Goal: Transaction & Acquisition: Subscribe to service/newsletter

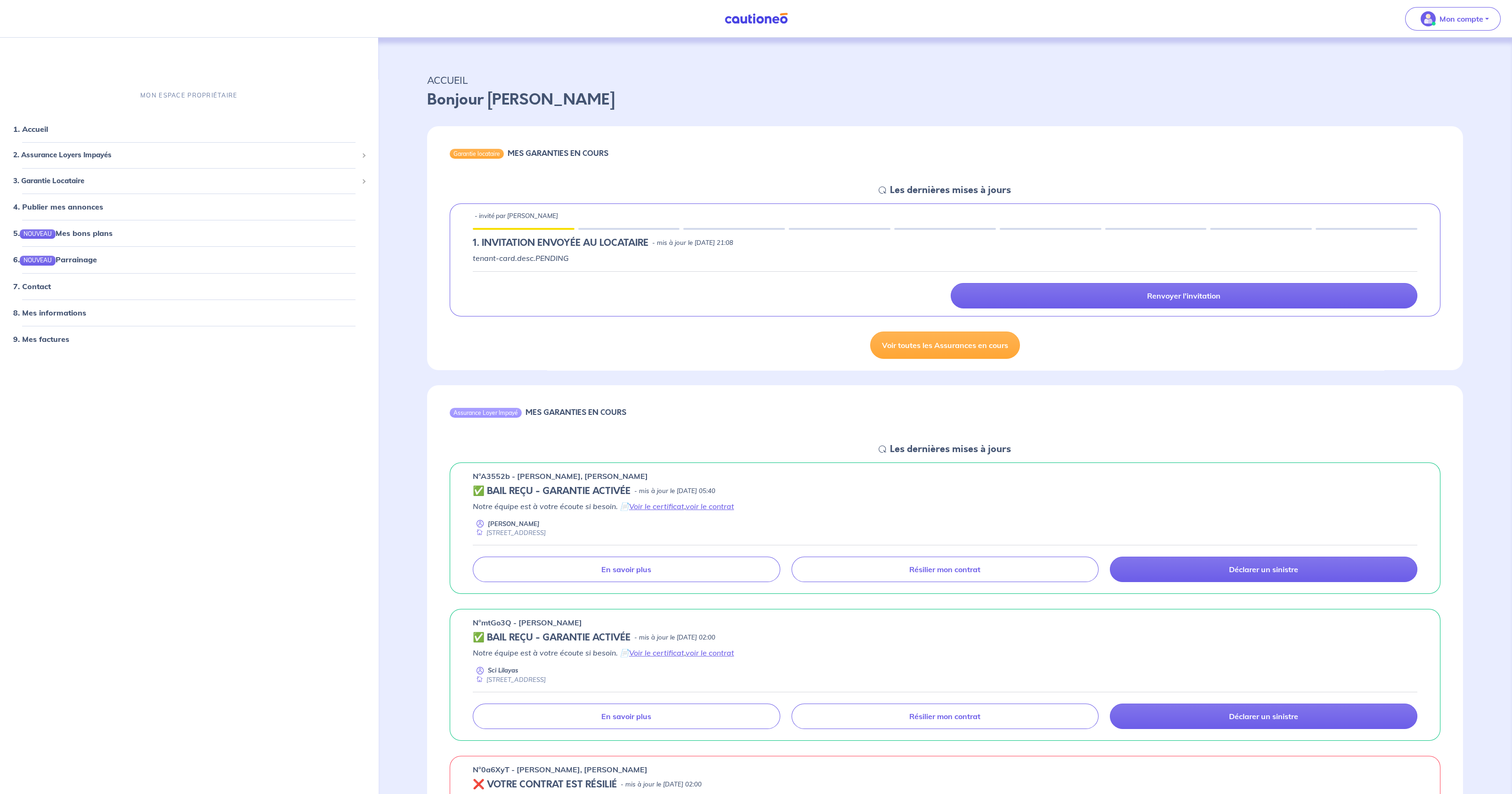
scroll to position [159, 0]
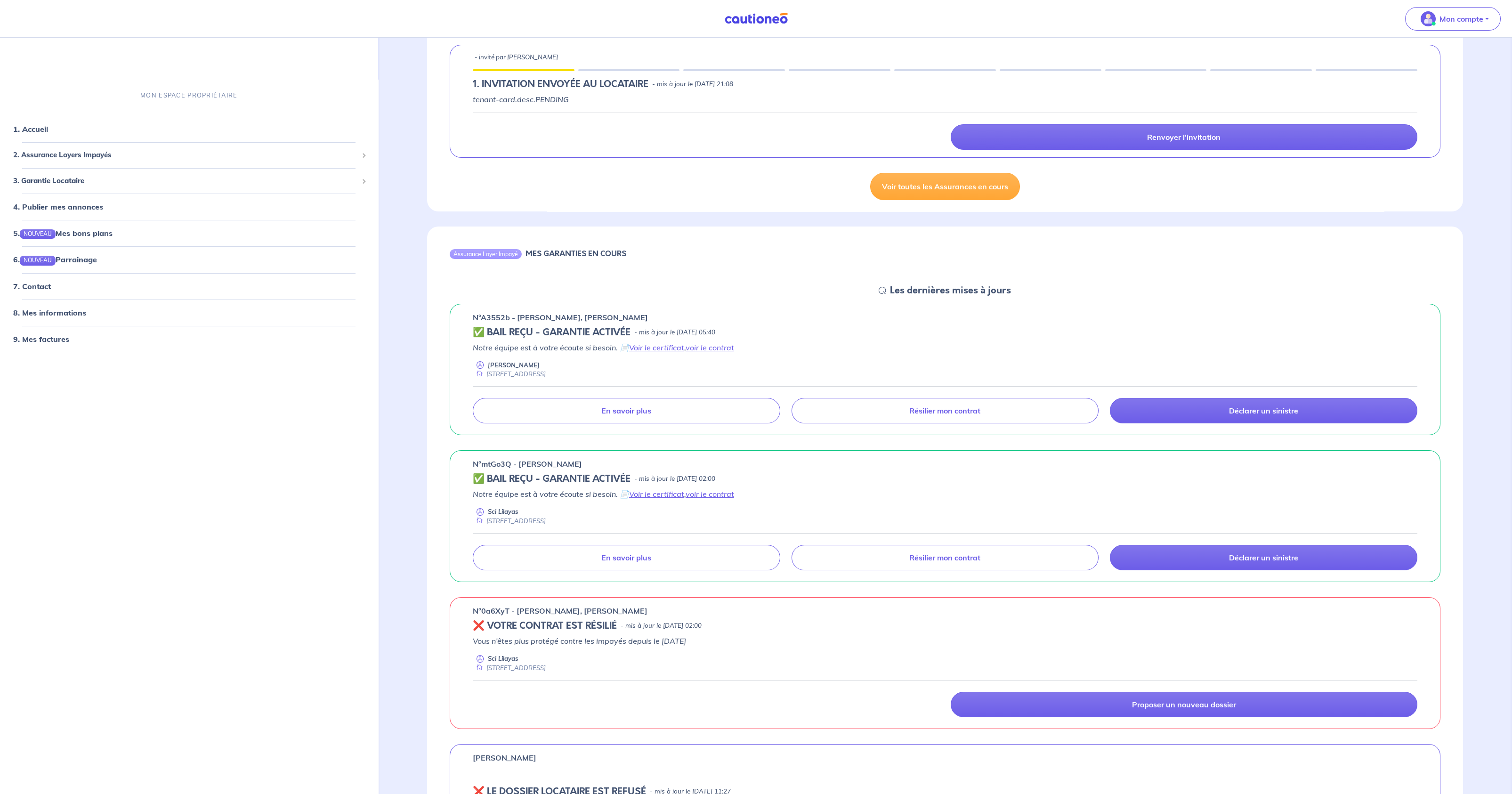
drag, startPoint x: 590, startPoint y: 462, endPoint x: 518, endPoint y: 462, distance: 72.0
click at [518, 462] on div "n°mtGo3Q - [PERSON_NAME]" at bounding box center [945, 463] width 945 height 11
drag, startPoint x: 518, startPoint y: 462, endPoint x: 638, endPoint y: 313, distance: 191.3
click at [638, 313] on div "n°A3552b - [PERSON_NAME], [PERSON_NAME]" at bounding box center [945, 317] width 945 height 11
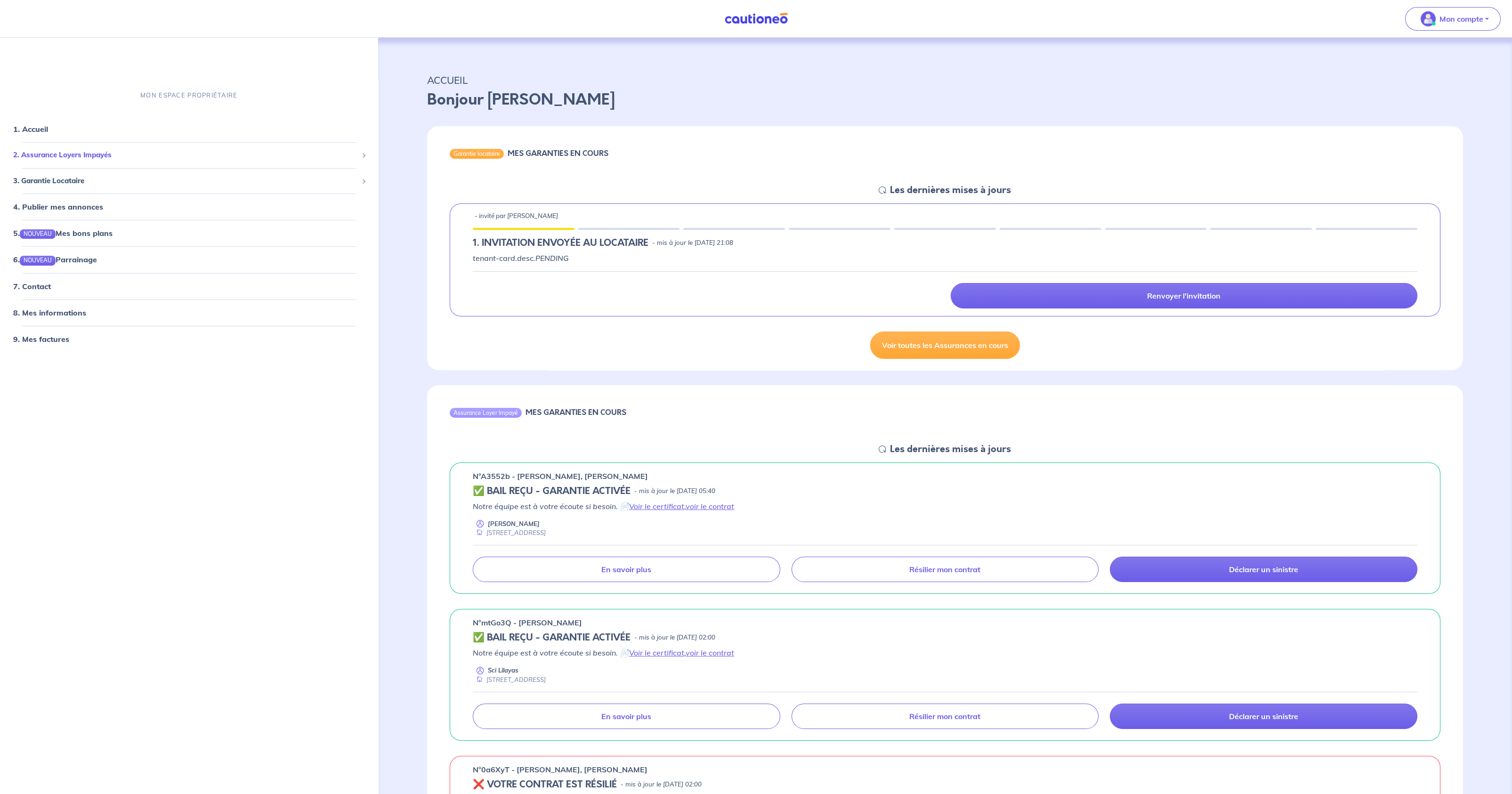
click at [76, 160] on div "2. Assurance Loyers Impayés" at bounding box center [189, 155] width 371 height 18
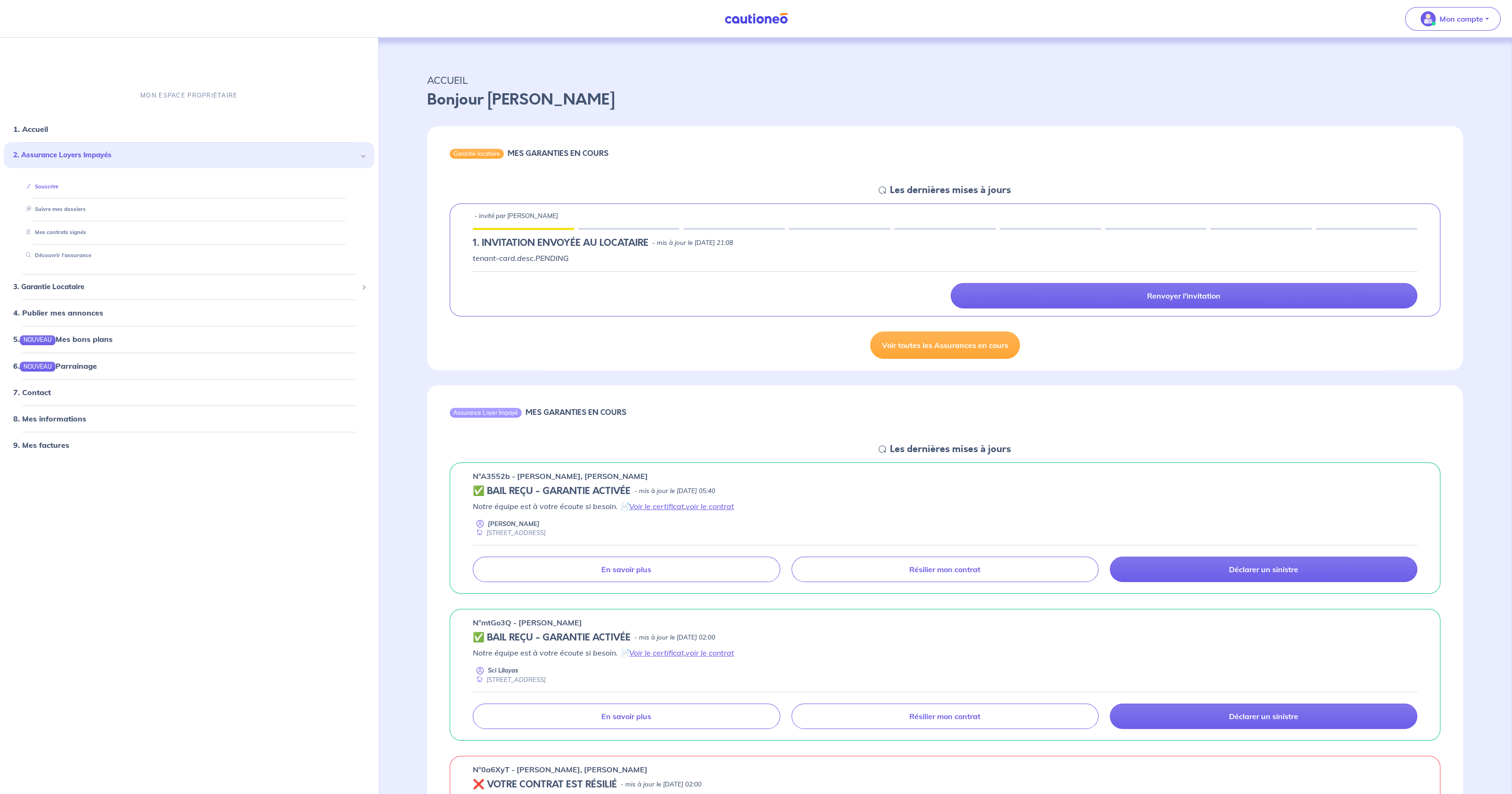
click at [53, 185] on link "Souscrire" at bounding box center [40, 185] width 36 height 6
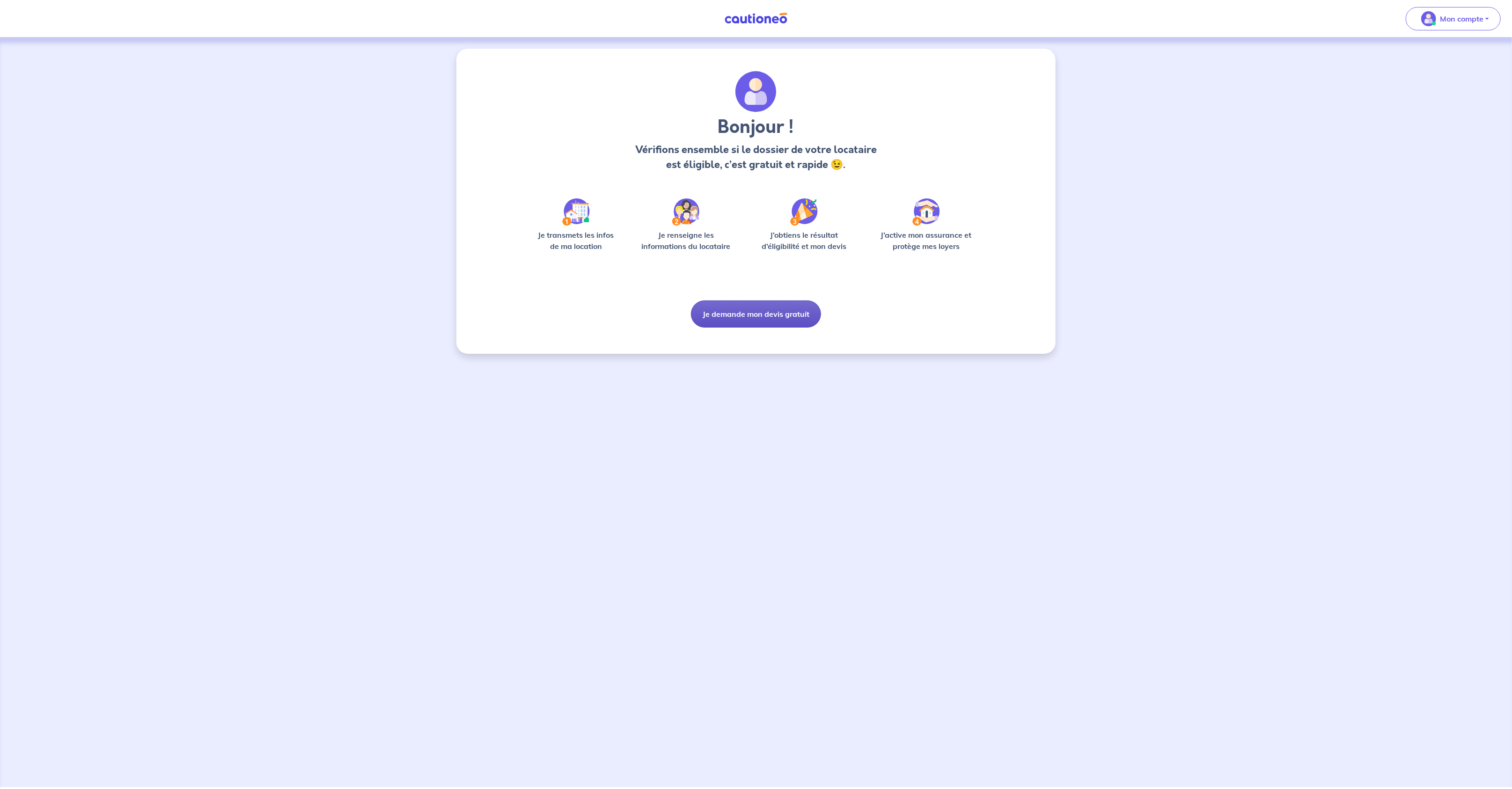
click at [804, 320] on button "Je demande mon devis gratuit" at bounding box center [756, 314] width 130 height 27
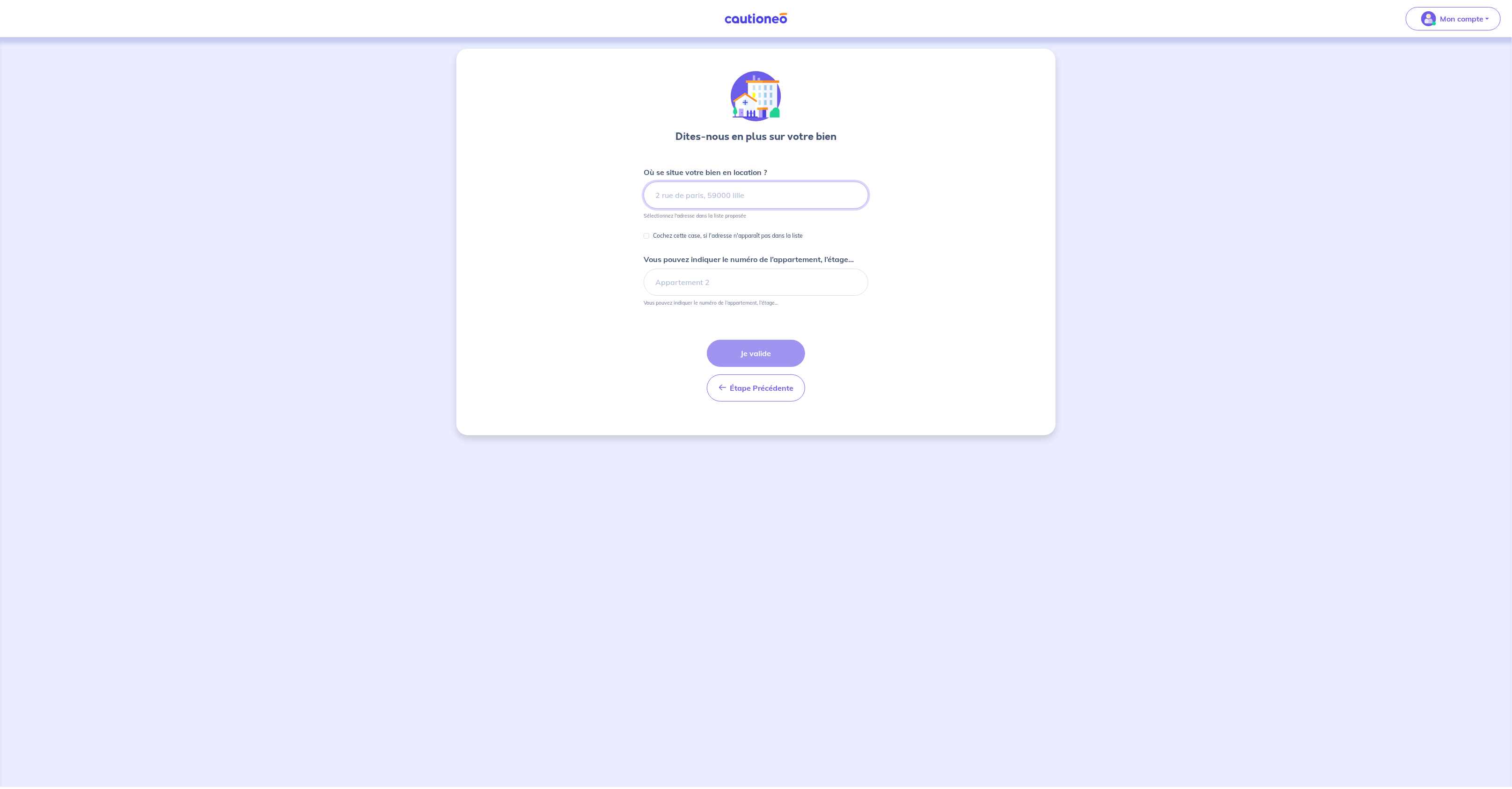
click at [690, 204] on input at bounding box center [756, 195] width 225 height 27
type input "22bis chemin des touranies"
click at [662, 229] on form "Où se situe votre bien en location ? [STREET_ADDRESS] touranies Sélectionnez l'…" at bounding box center [756, 287] width 225 height 242
click at [648, 234] on input "Cochez cette case, si l'adresse n'apparaît pas dans la liste" at bounding box center [647, 236] width 6 height 6
checkbox input "true"
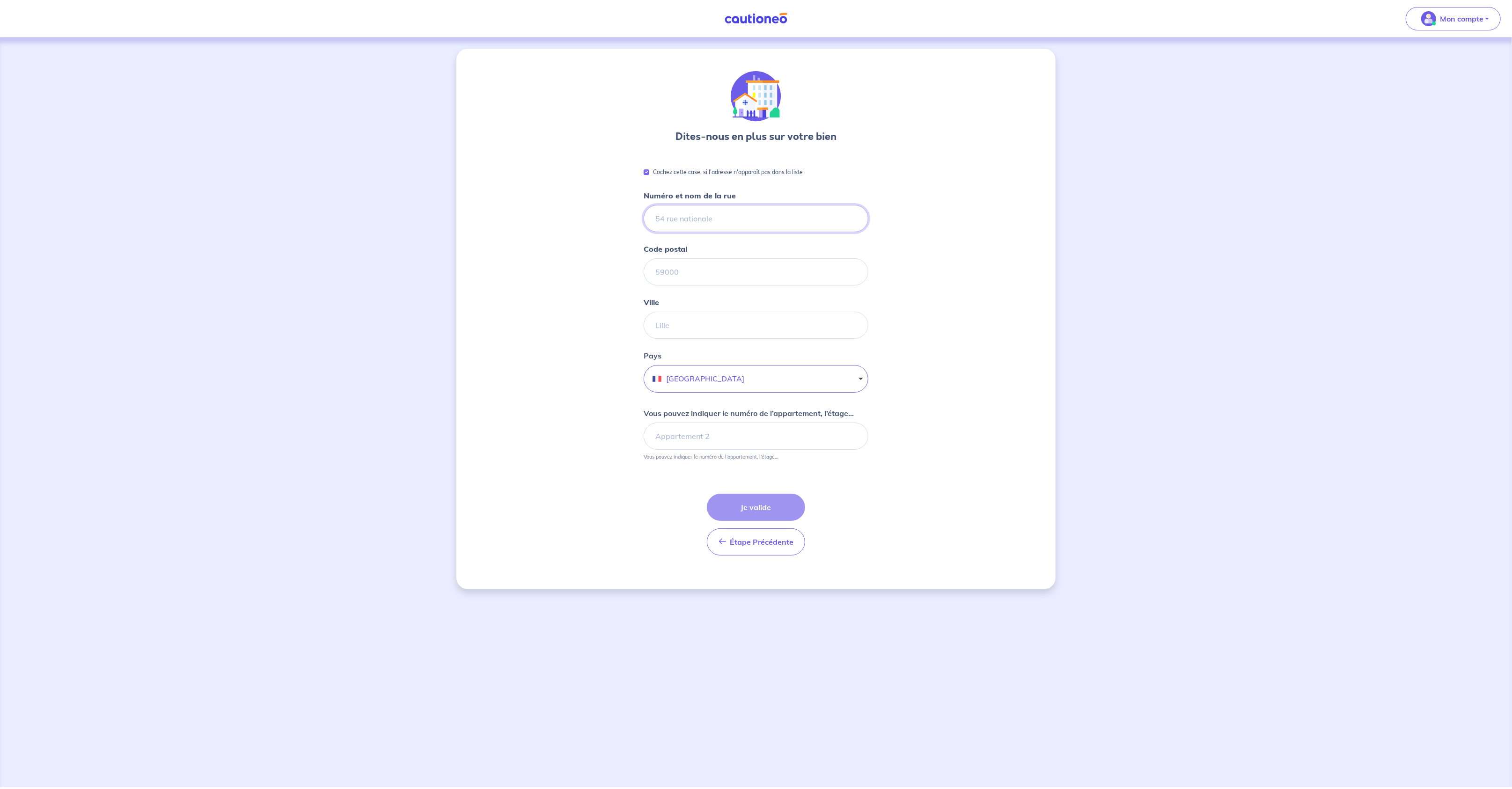
click at [696, 216] on input "Numéro et nom de la rue" at bounding box center [756, 218] width 225 height 27
type input "22bis chemin des touranies"
click at [691, 262] on input "Code postal" at bounding box center [756, 272] width 225 height 27
type input "91530"
type input "LE VAL-SAINT-GERMAIN"
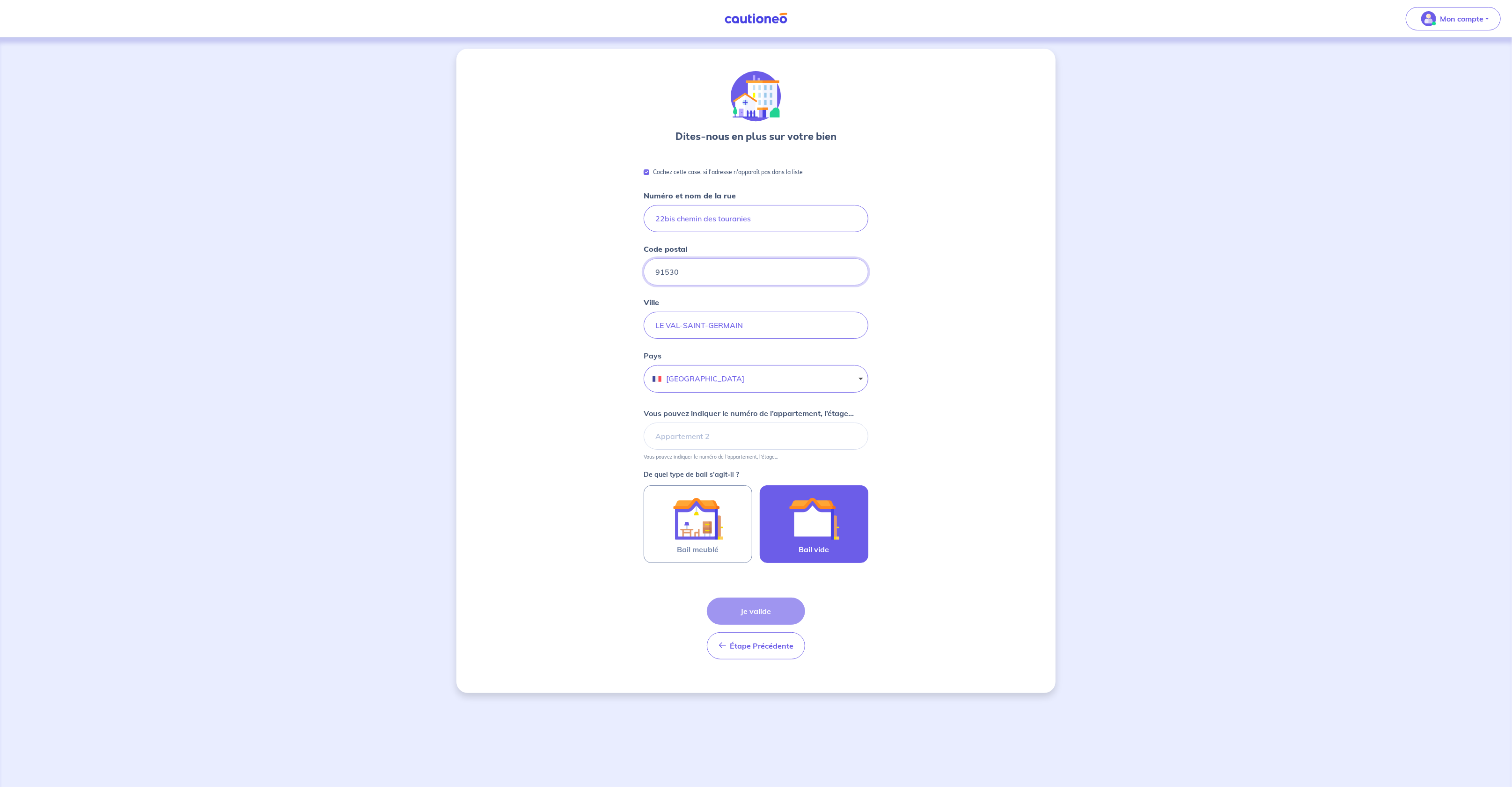
type input "91530"
click at [815, 514] on img at bounding box center [814, 519] width 50 height 50
click at [0, 0] on input "Bail vide" at bounding box center [0, 0] width 0 height 0
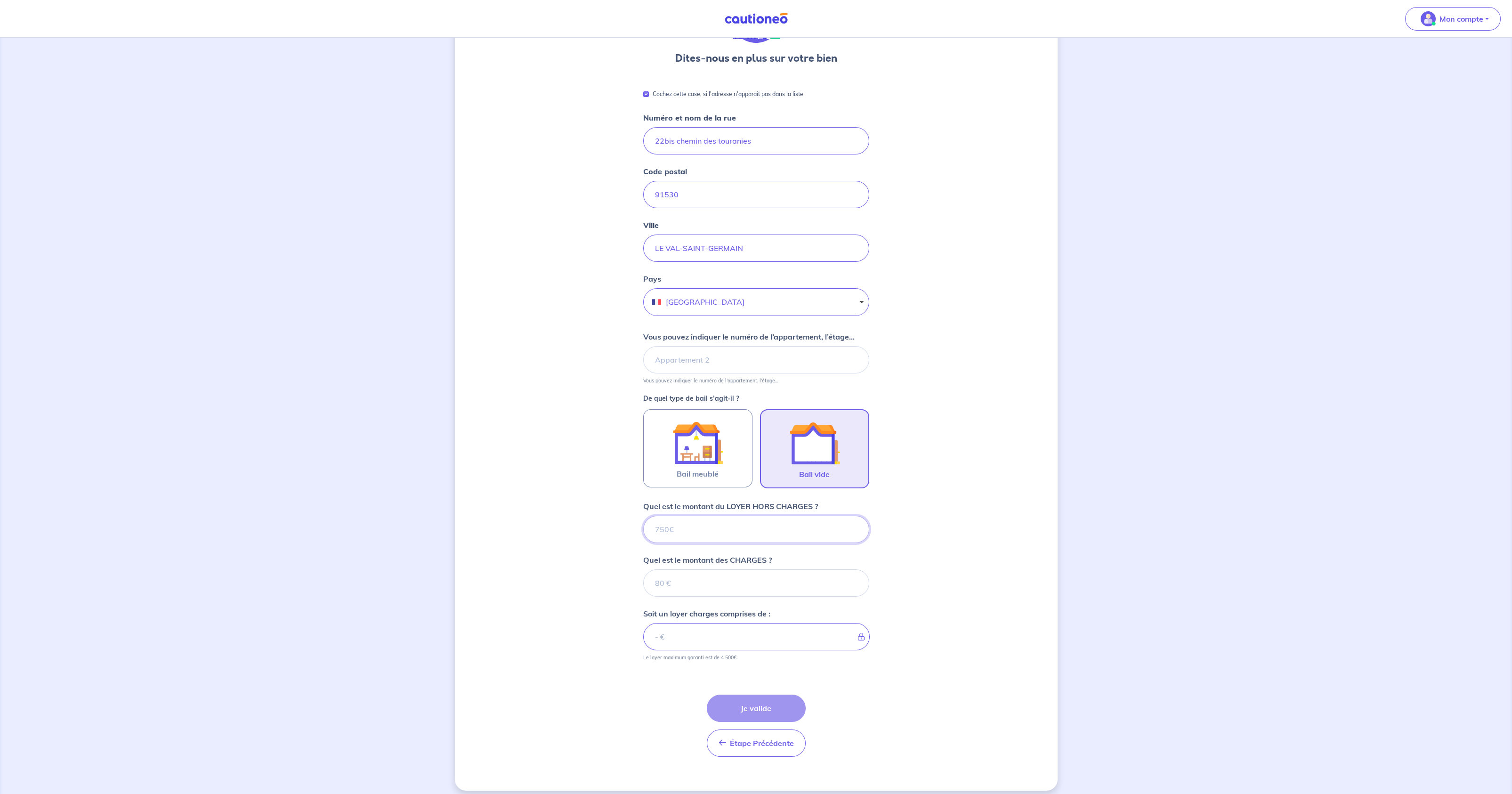
scroll to position [85, 0]
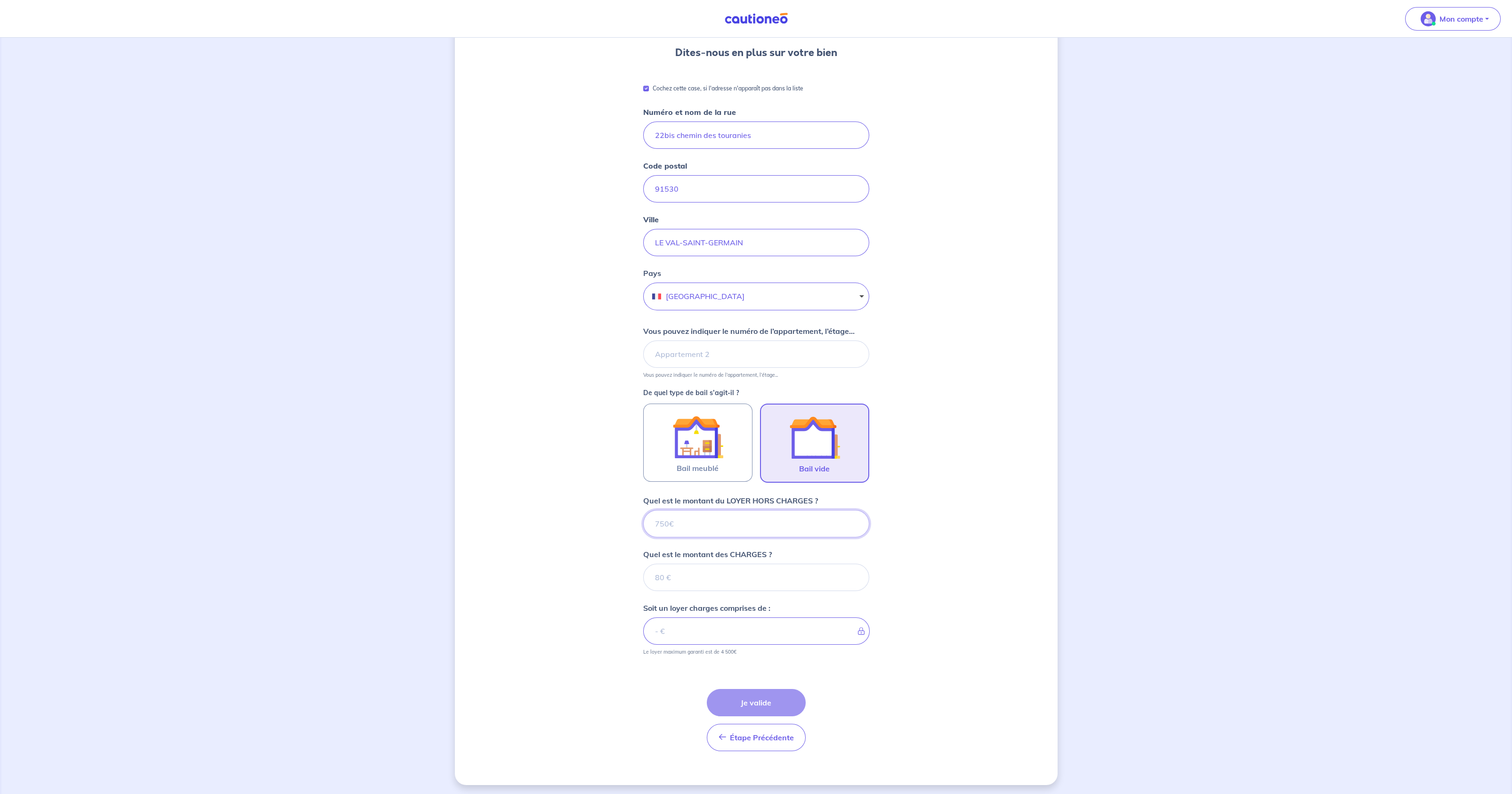
click at [694, 527] on input "Quel est le montant du LOYER HORS CHARGES ?" at bounding box center [756, 524] width 226 height 27
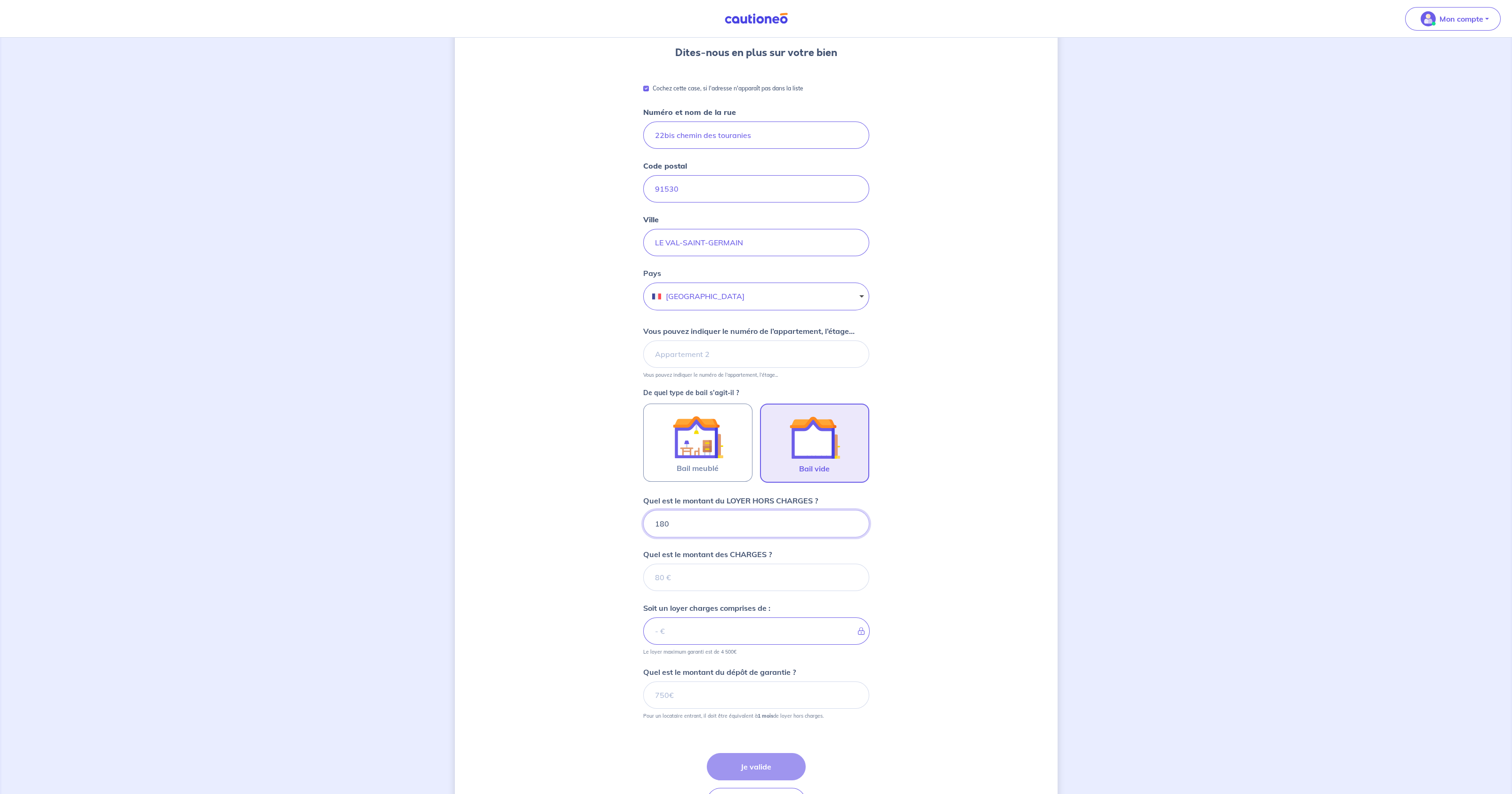
type input "1800"
click at [717, 583] on input "Quel est le montant des CHARGES ?" at bounding box center [756, 577] width 226 height 27
type input "0"
type input "1800"
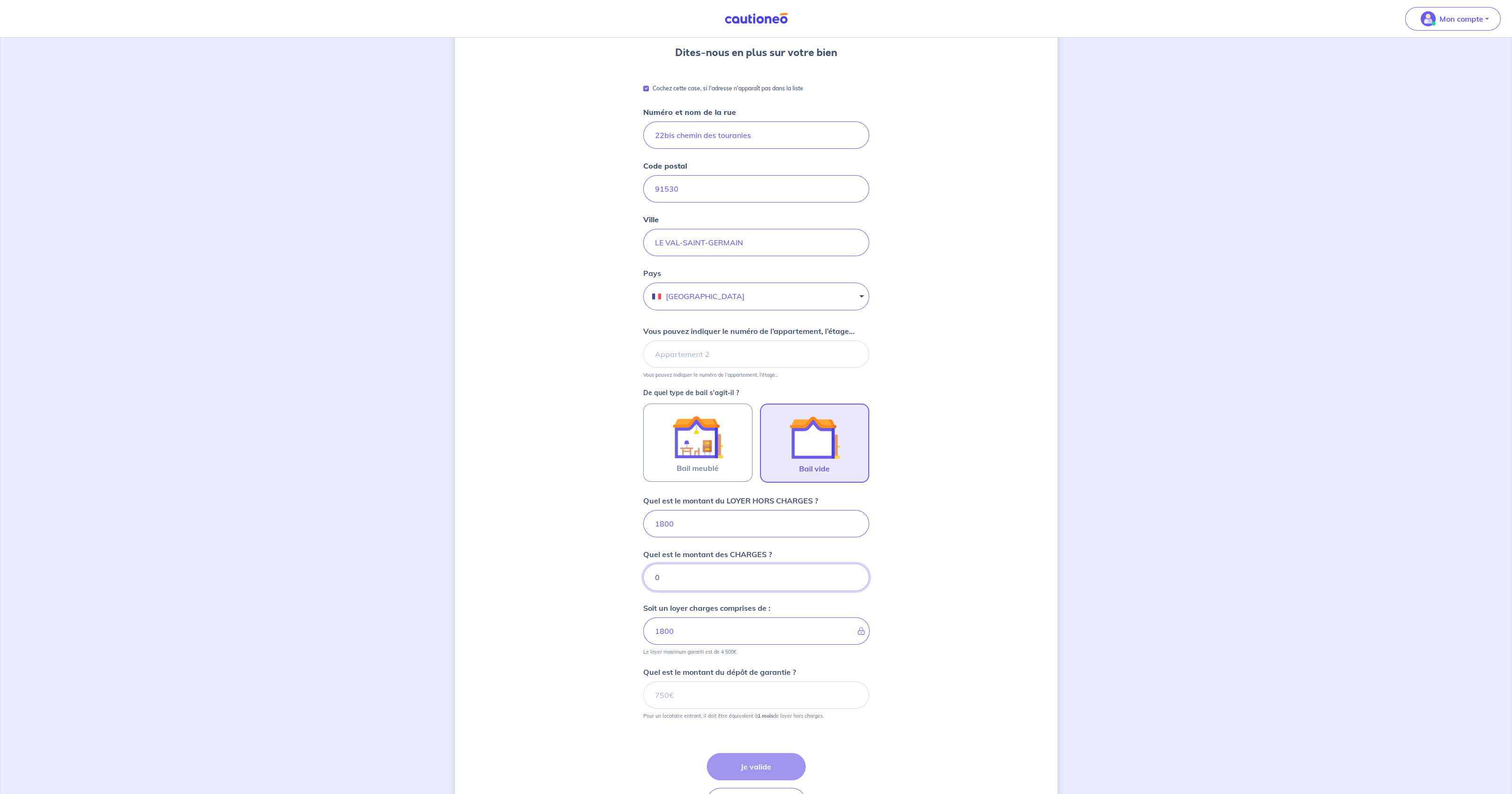
type input "0"
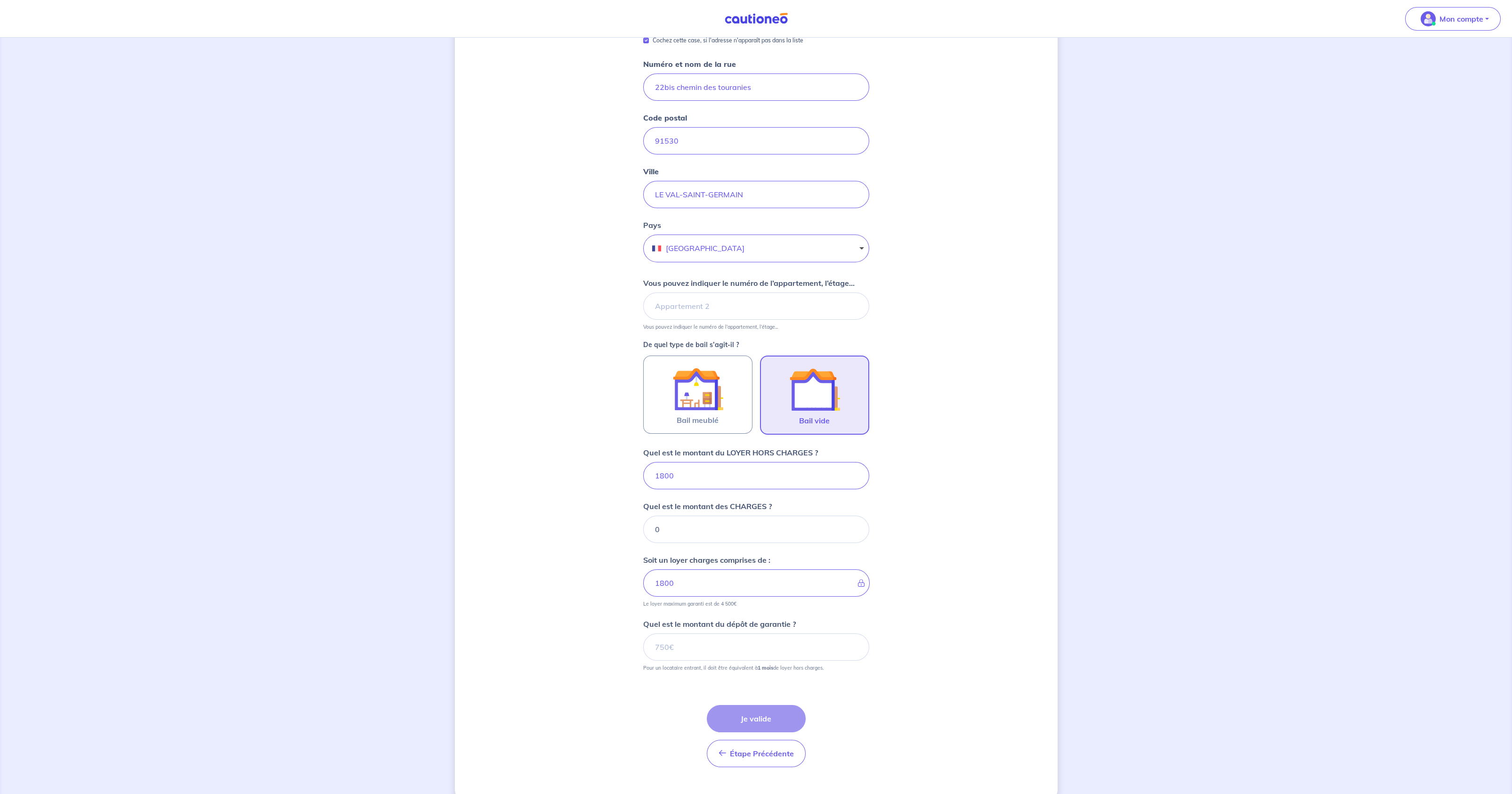
scroll to position [149, 0]
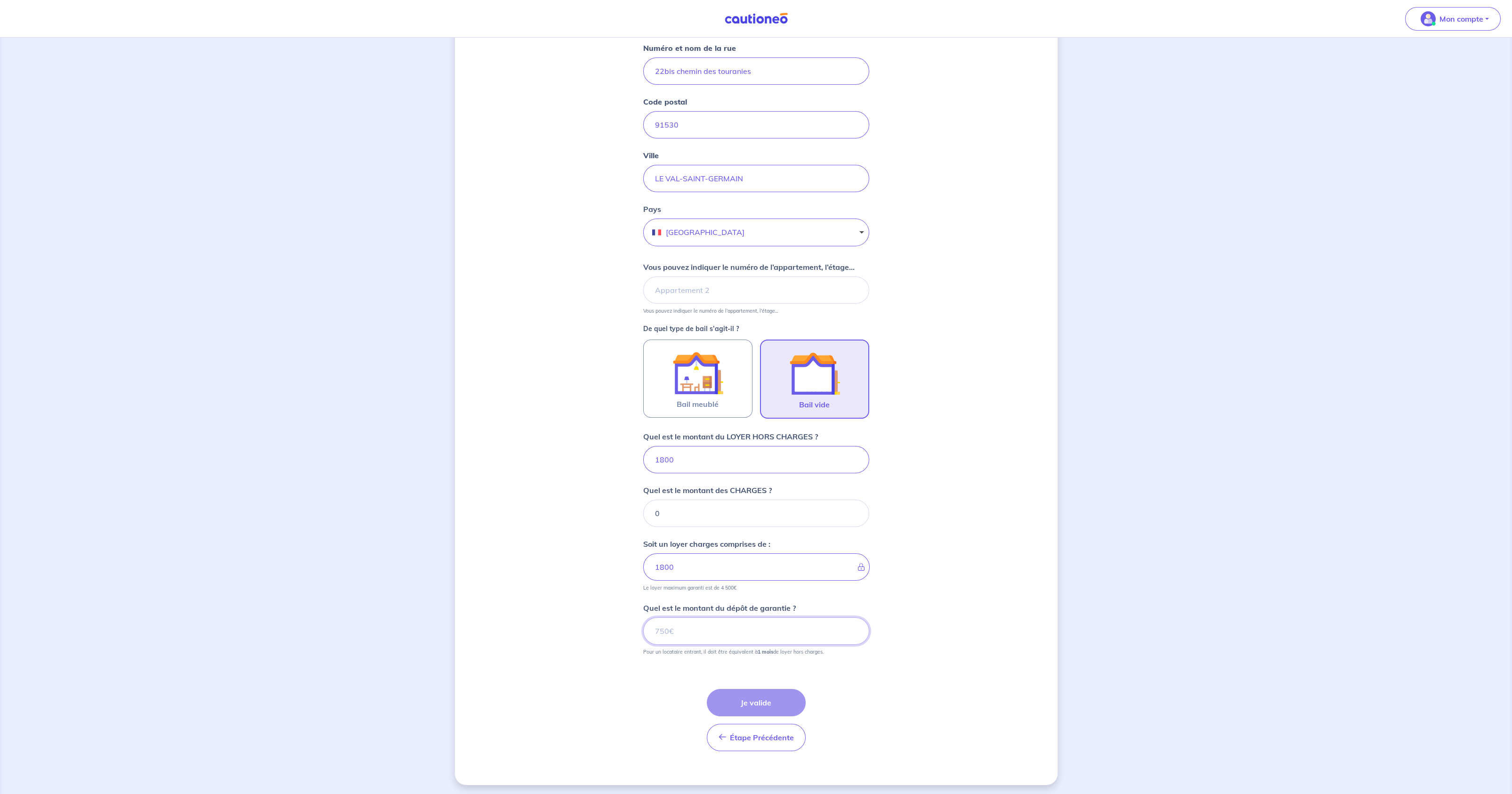
click at [697, 622] on input "Quel est le montant du dépôt de garantie ?" at bounding box center [756, 631] width 226 height 27
type input "1800"
click at [782, 689] on button "Je valide" at bounding box center [756, 702] width 99 height 27
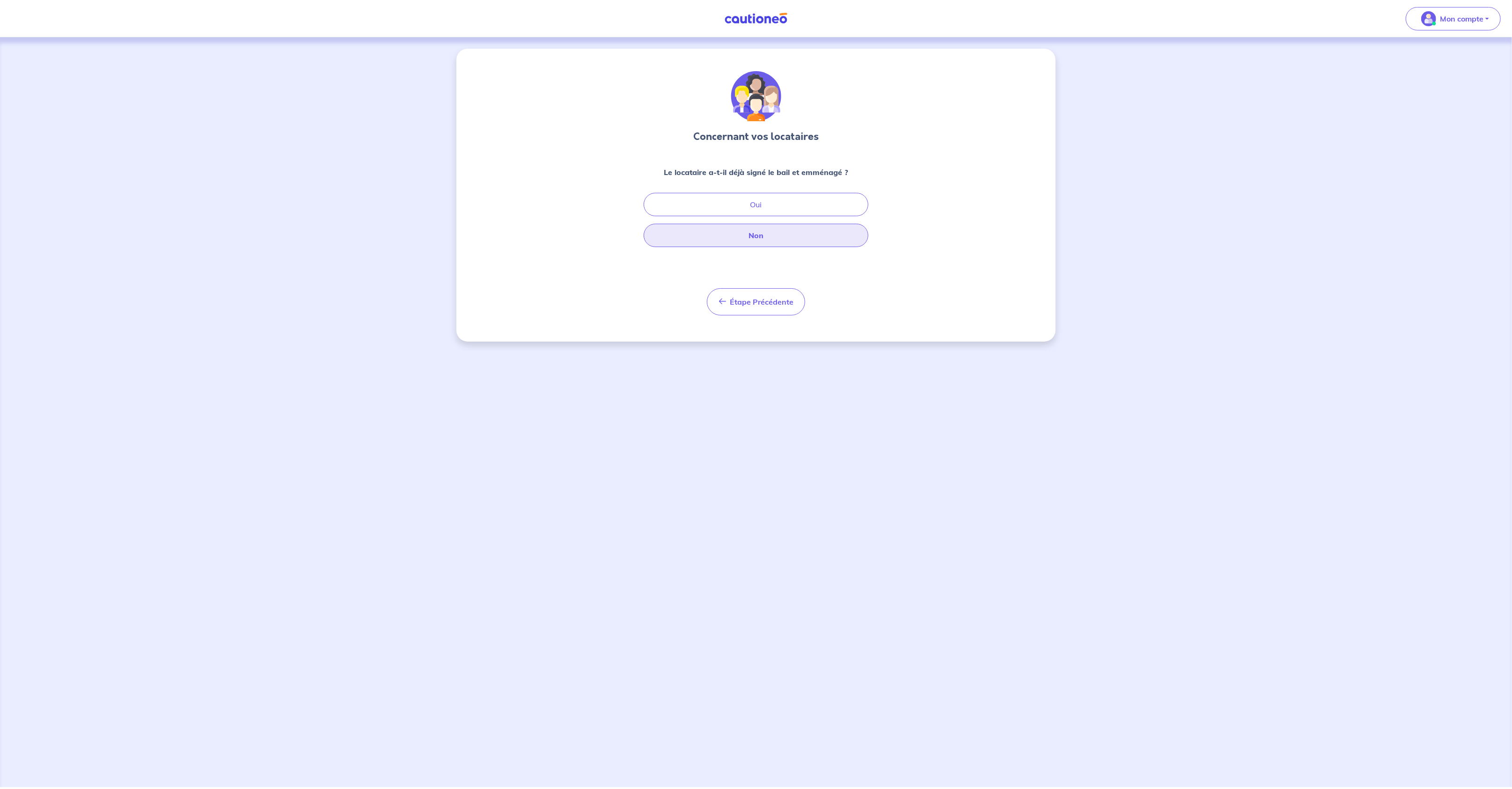
click at [767, 233] on button "Non" at bounding box center [756, 235] width 225 height 23
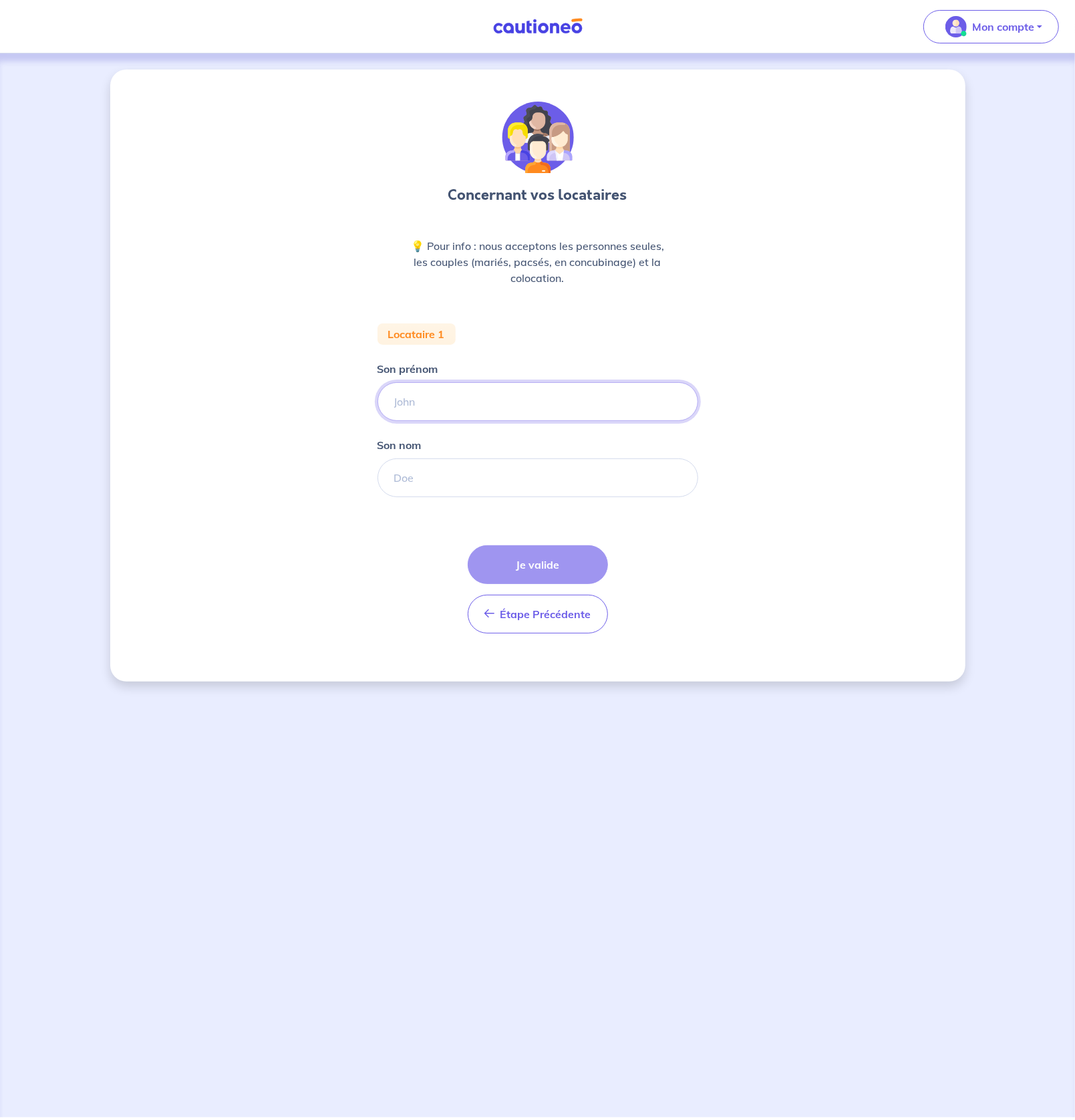
click at [569, 403] on input "Son prénom" at bounding box center [538, 401] width 321 height 39
type input "[PERSON_NAME]"
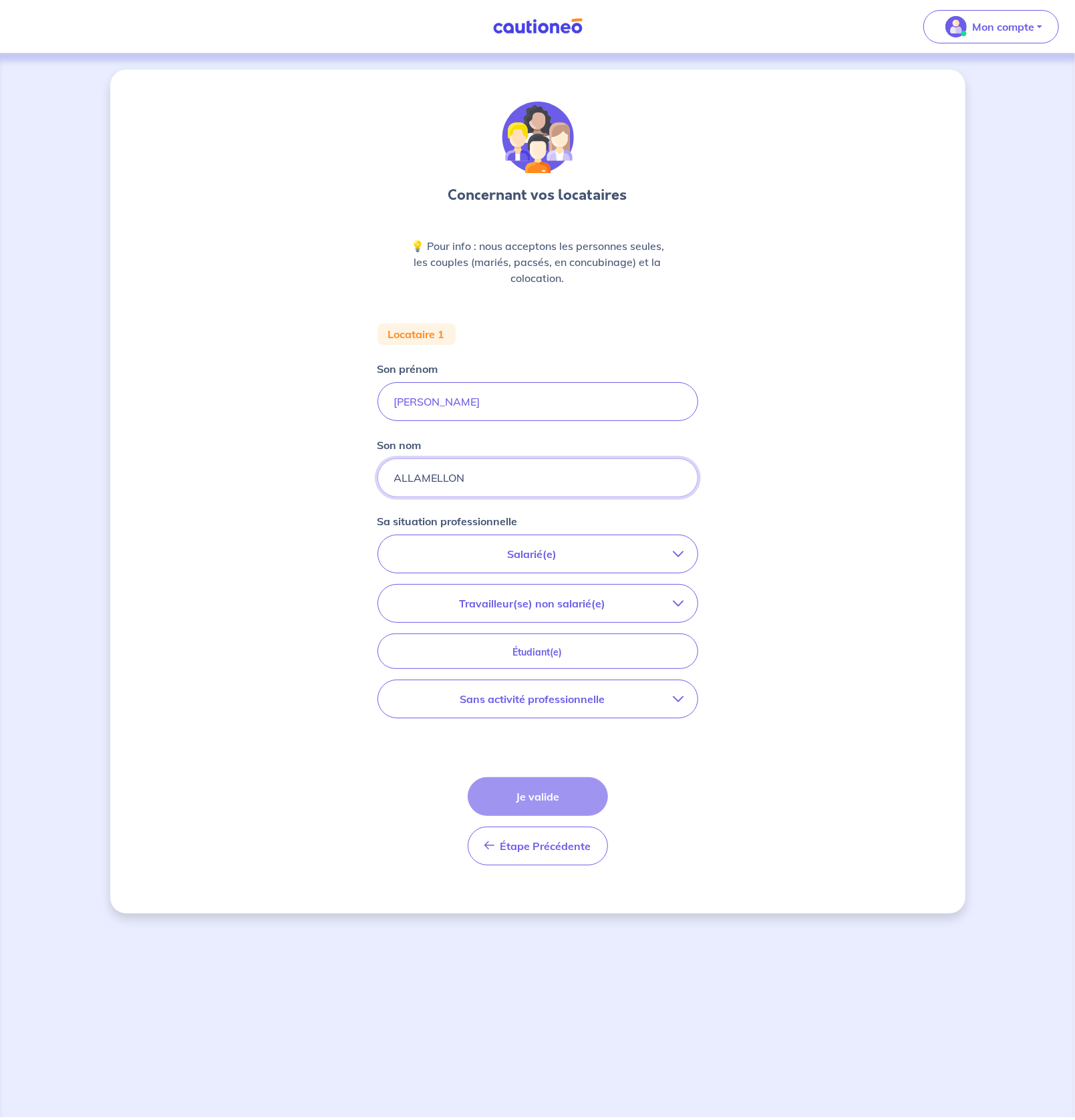
type input "ALLAMELLON"
click at [526, 565] on button "Salarié(e)" at bounding box center [537, 554] width 319 height 38
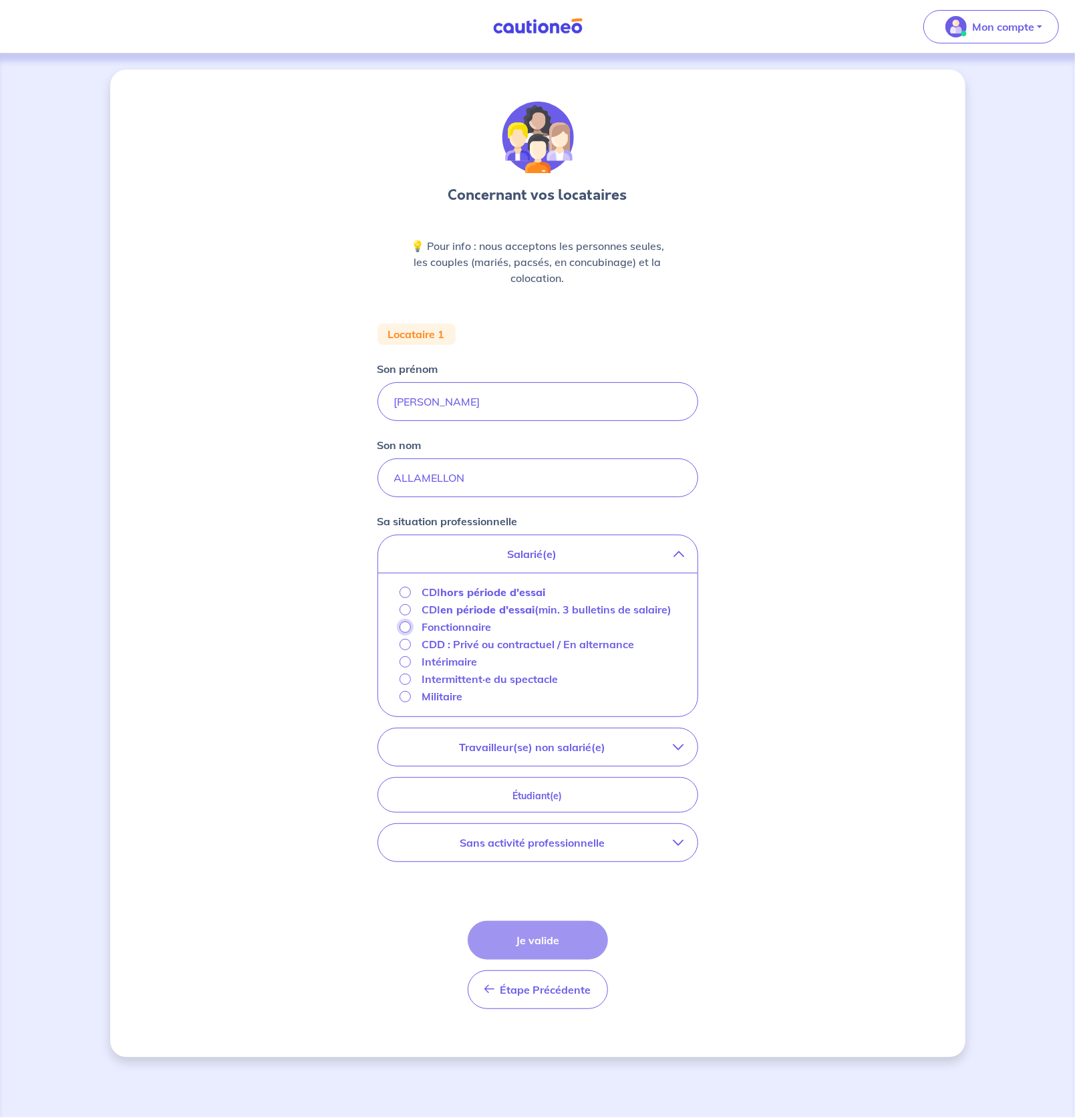
click at [404, 623] on input "Fonctionnaire" at bounding box center [406, 627] width 12 height 12
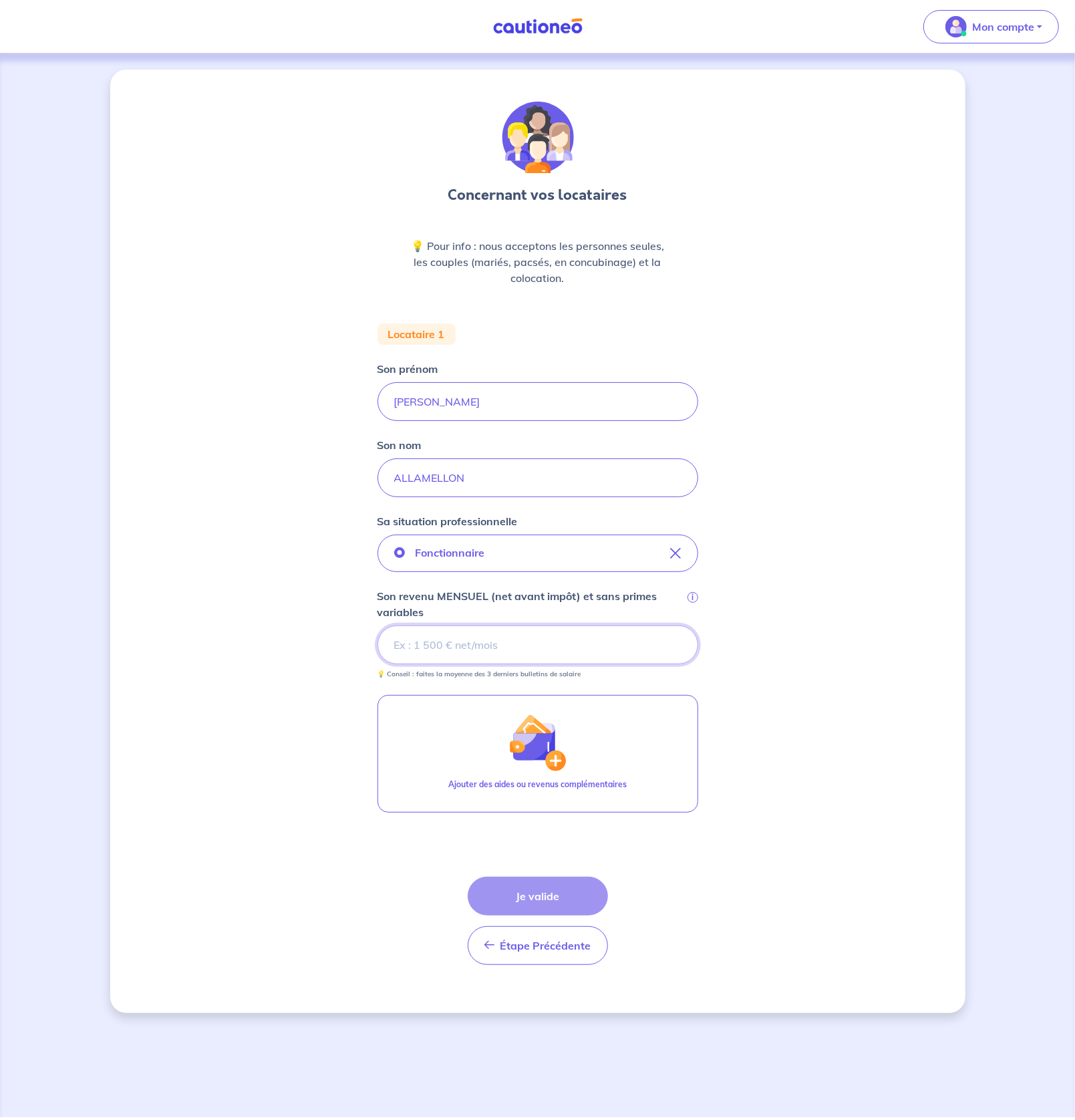
click at [442, 626] on input "Son revenu MENSUEL (net avant impôt) et sans primes variables i" at bounding box center [538, 644] width 321 height 39
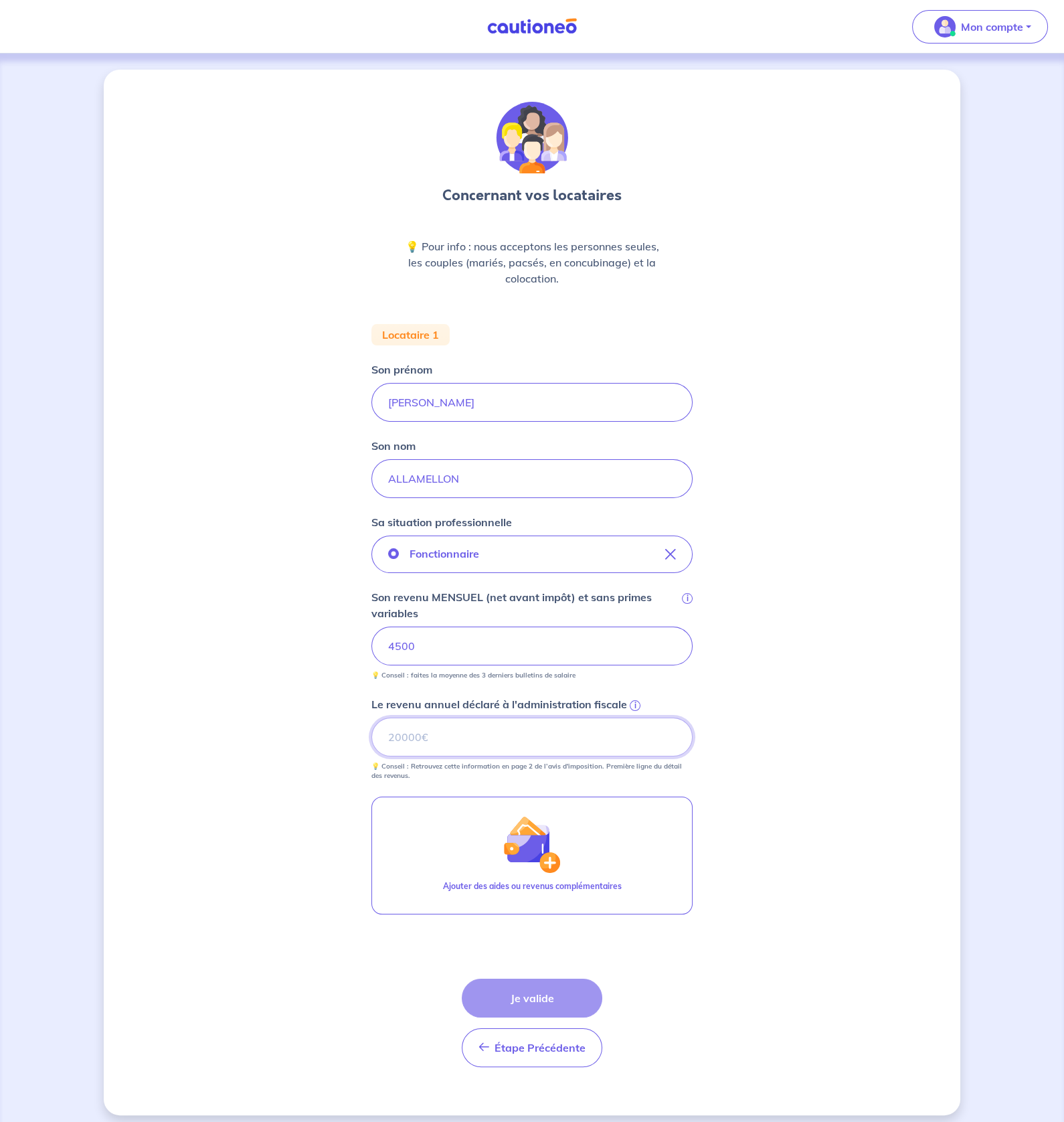
click at [455, 735] on input "Le revenu annuel déclaré à l'administration fiscale i" at bounding box center [532, 737] width 321 height 39
type input "54524"
click at [533, 1006] on button "Je valide" at bounding box center [531, 998] width 140 height 39
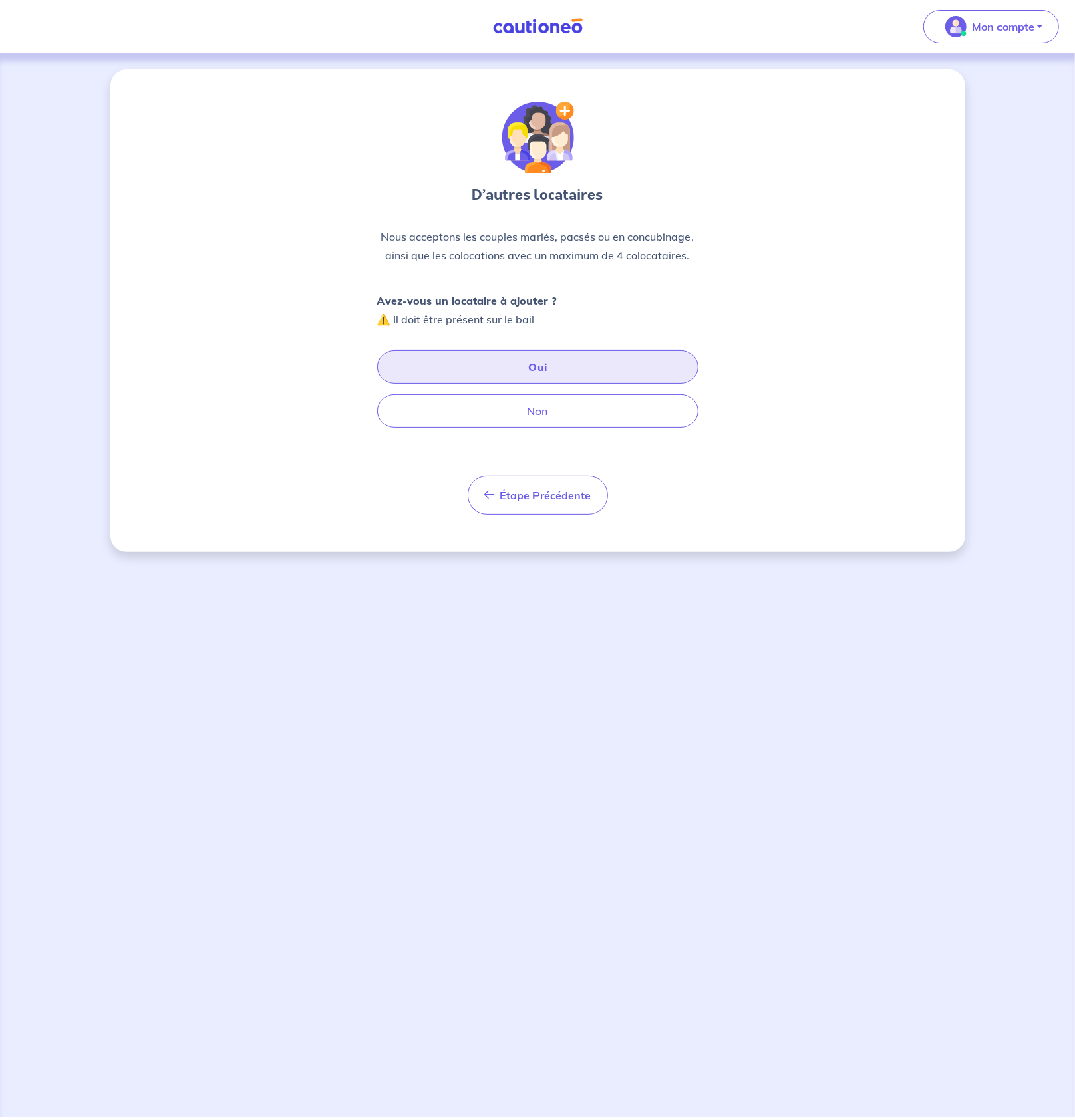
click at [475, 364] on button "Oui" at bounding box center [538, 367] width 321 height 34
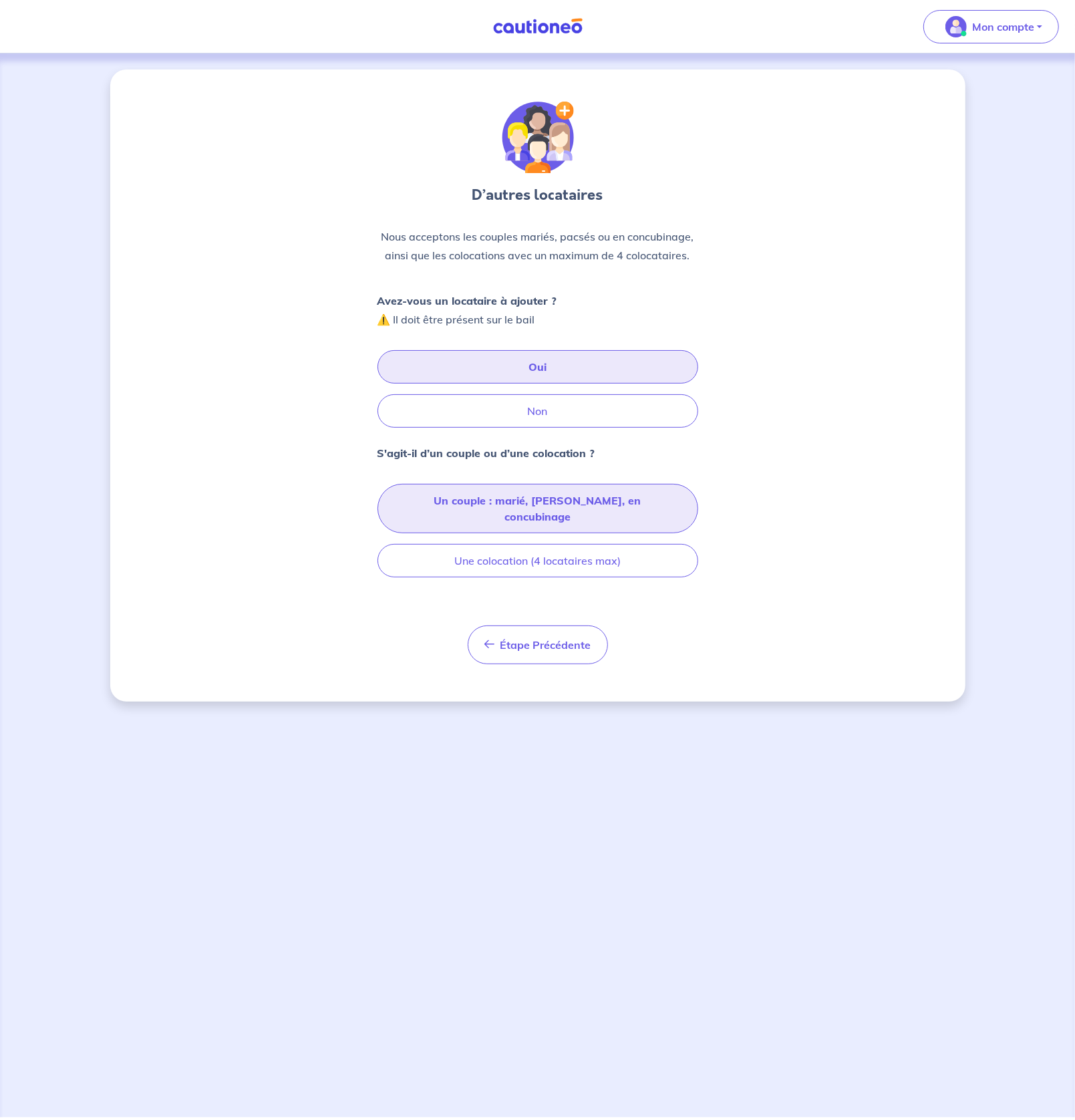
click at [556, 507] on button "Un couple : marié, [PERSON_NAME], en concubinage" at bounding box center [538, 508] width 321 height 49
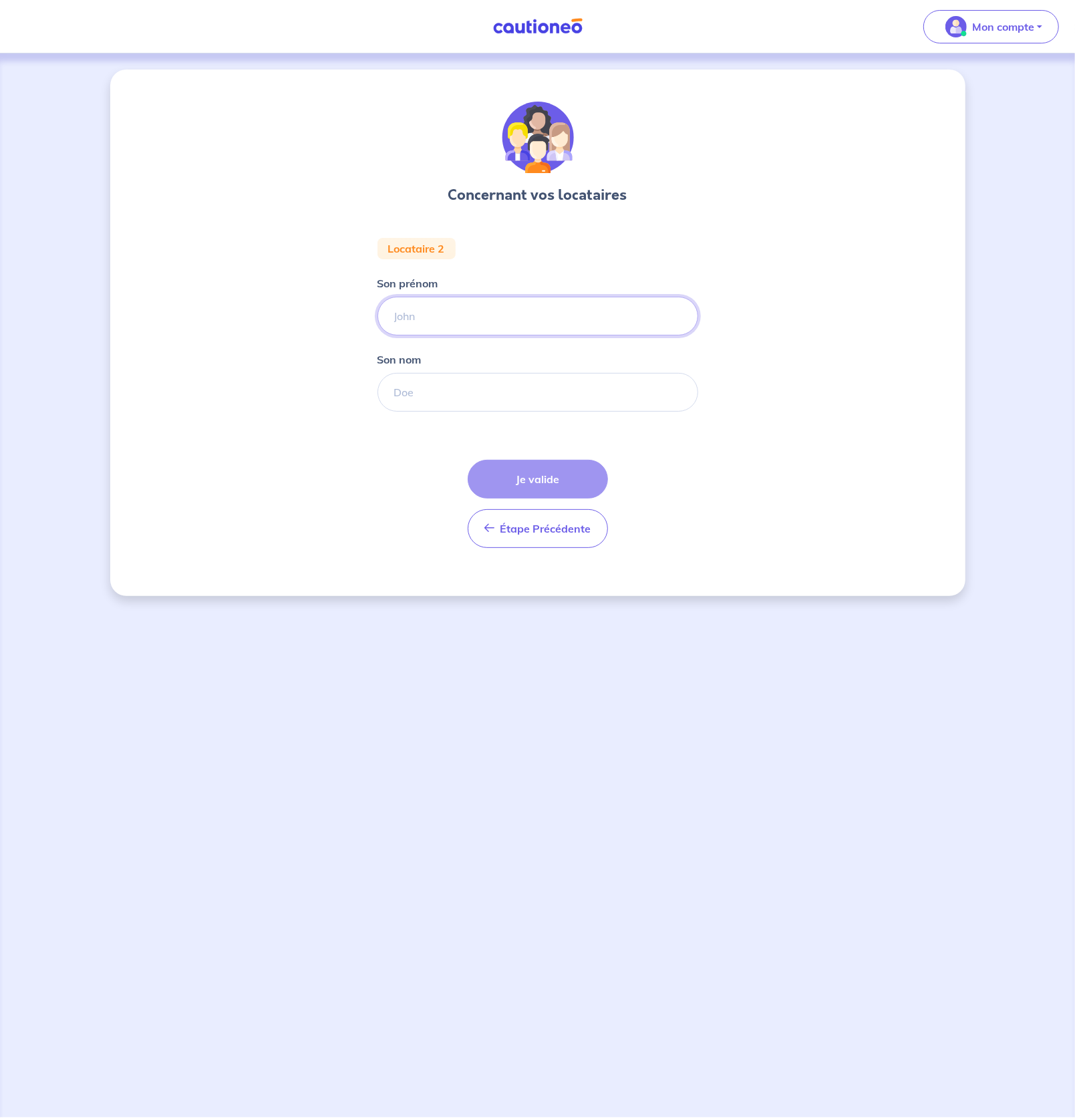
click at [423, 320] on input "Son prénom" at bounding box center [538, 316] width 321 height 39
type input "[PERSON_NAME]"
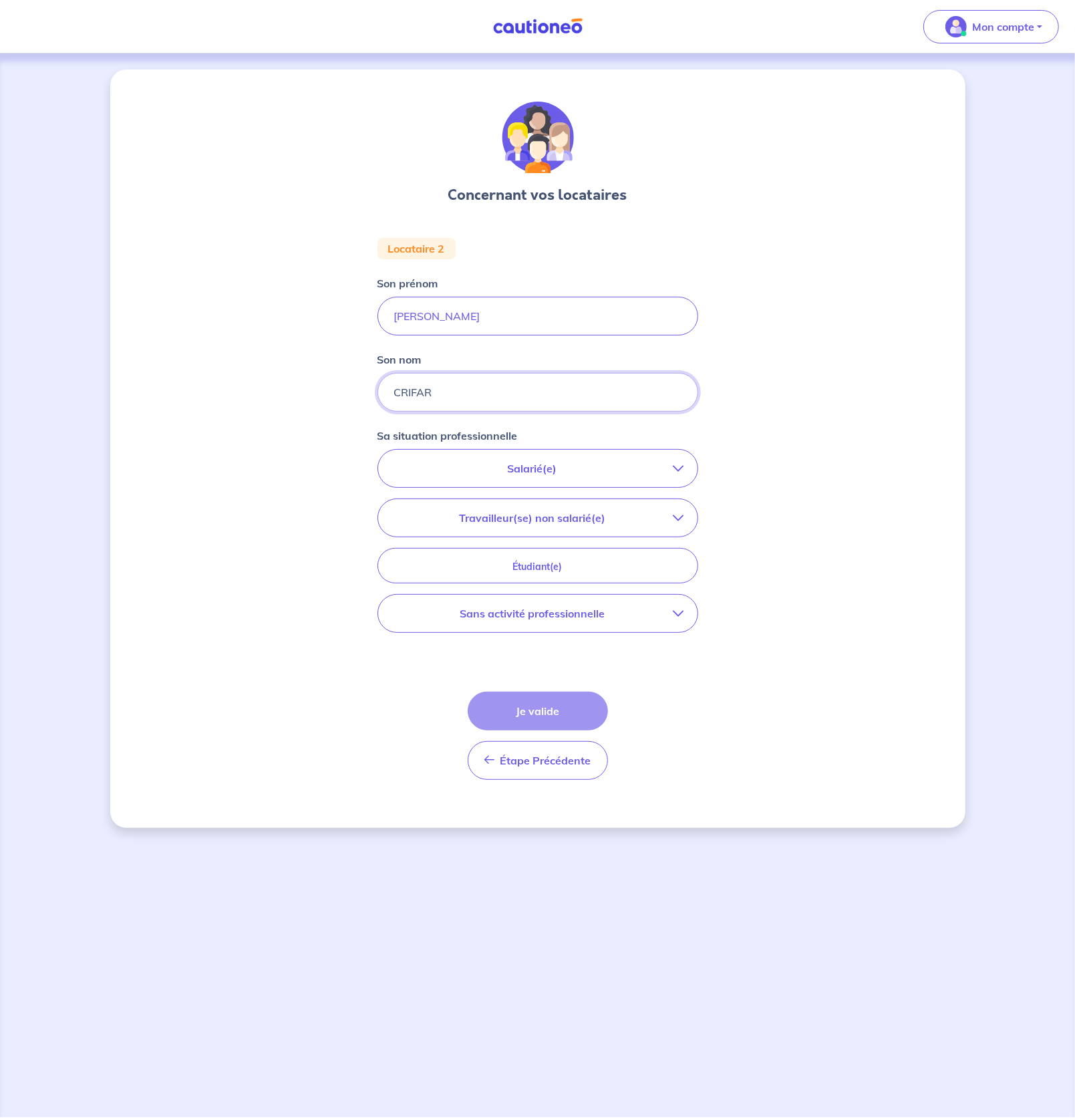
type input "CRIFAR"
click at [531, 461] on p "Salarié(e)" at bounding box center [532, 467] width 282 height 16
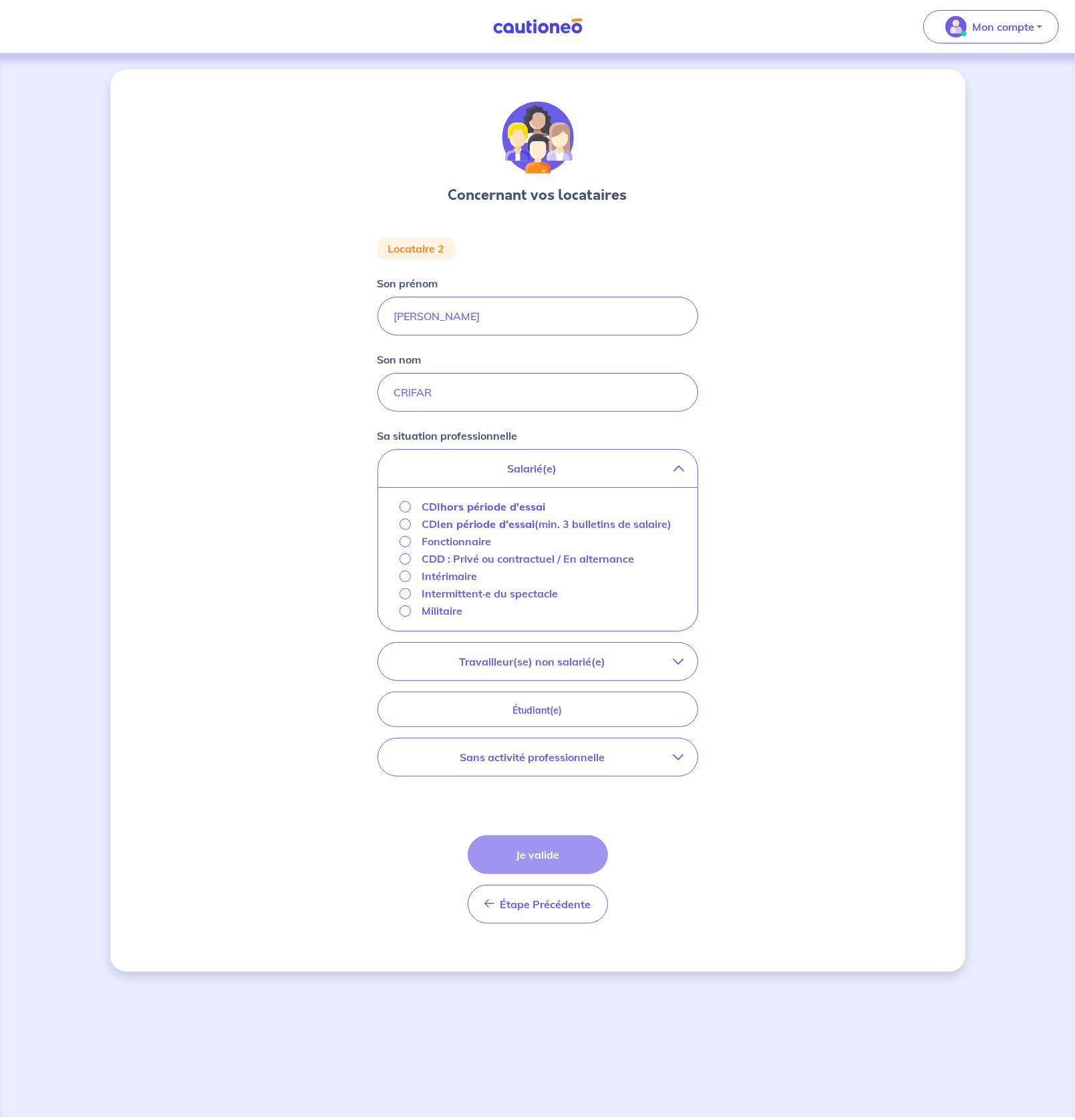
click at [452, 539] on p "Fonctionnaire" at bounding box center [456, 540] width 70 height 16
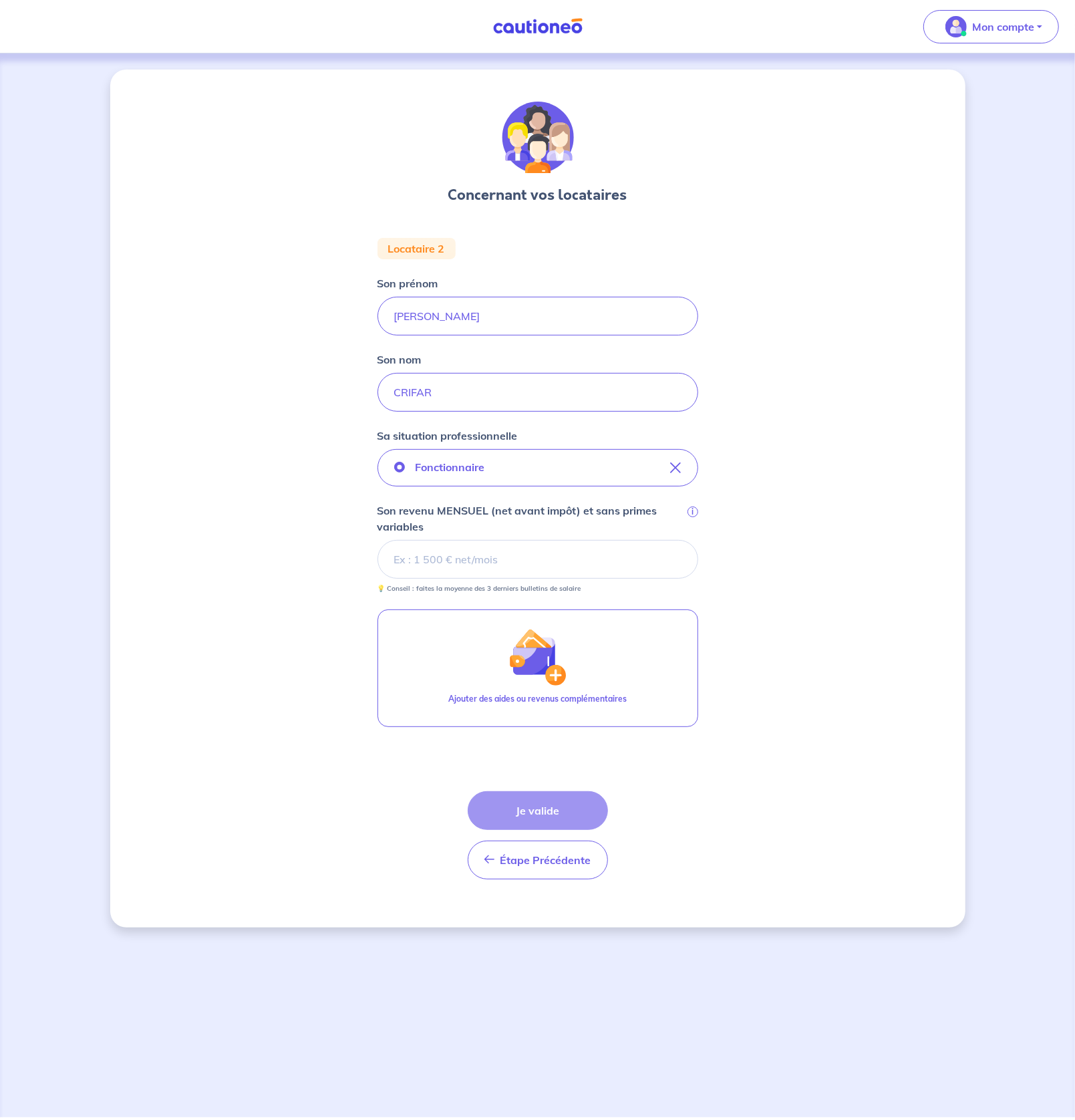
click at [446, 560] on input "Son revenu MENSUEL (net avant impôt) et sans primes variables i" at bounding box center [538, 559] width 321 height 39
drag, startPoint x: 435, startPoint y: 548, endPoint x: 454, endPoint y: 543, distance: 19.6
click at [434, 548] on input "Son revenu MENSUEL (net avant impôt) et sans primes variables i" at bounding box center [538, 559] width 321 height 39
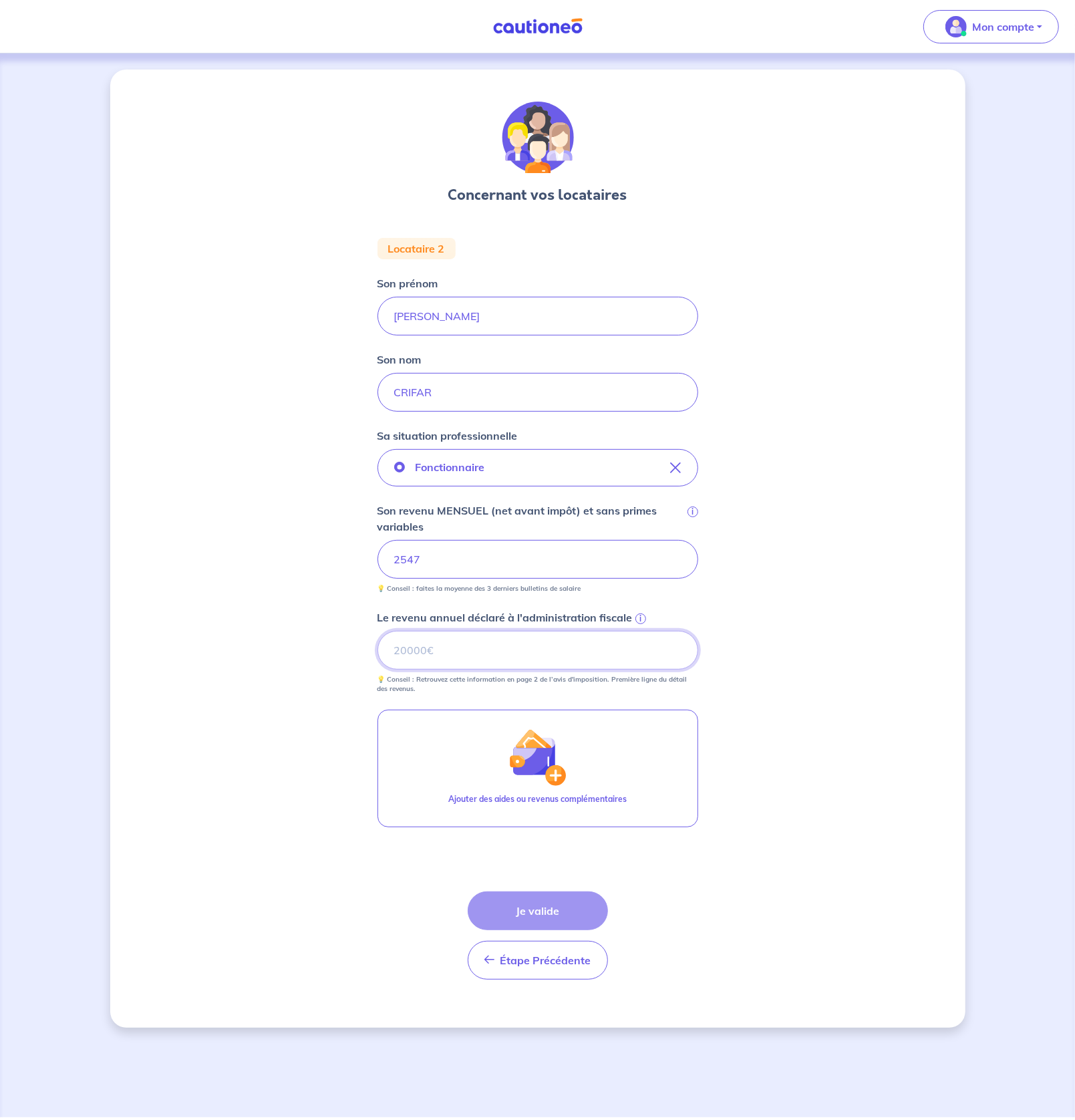
click at [473, 648] on input "Le revenu annuel déclaré à l'administration fiscale i" at bounding box center [538, 650] width 321 height 39
type input "30575"
click at [546, 911] on button "Je valide" at bounding box center [537, 911] width 140 height 39
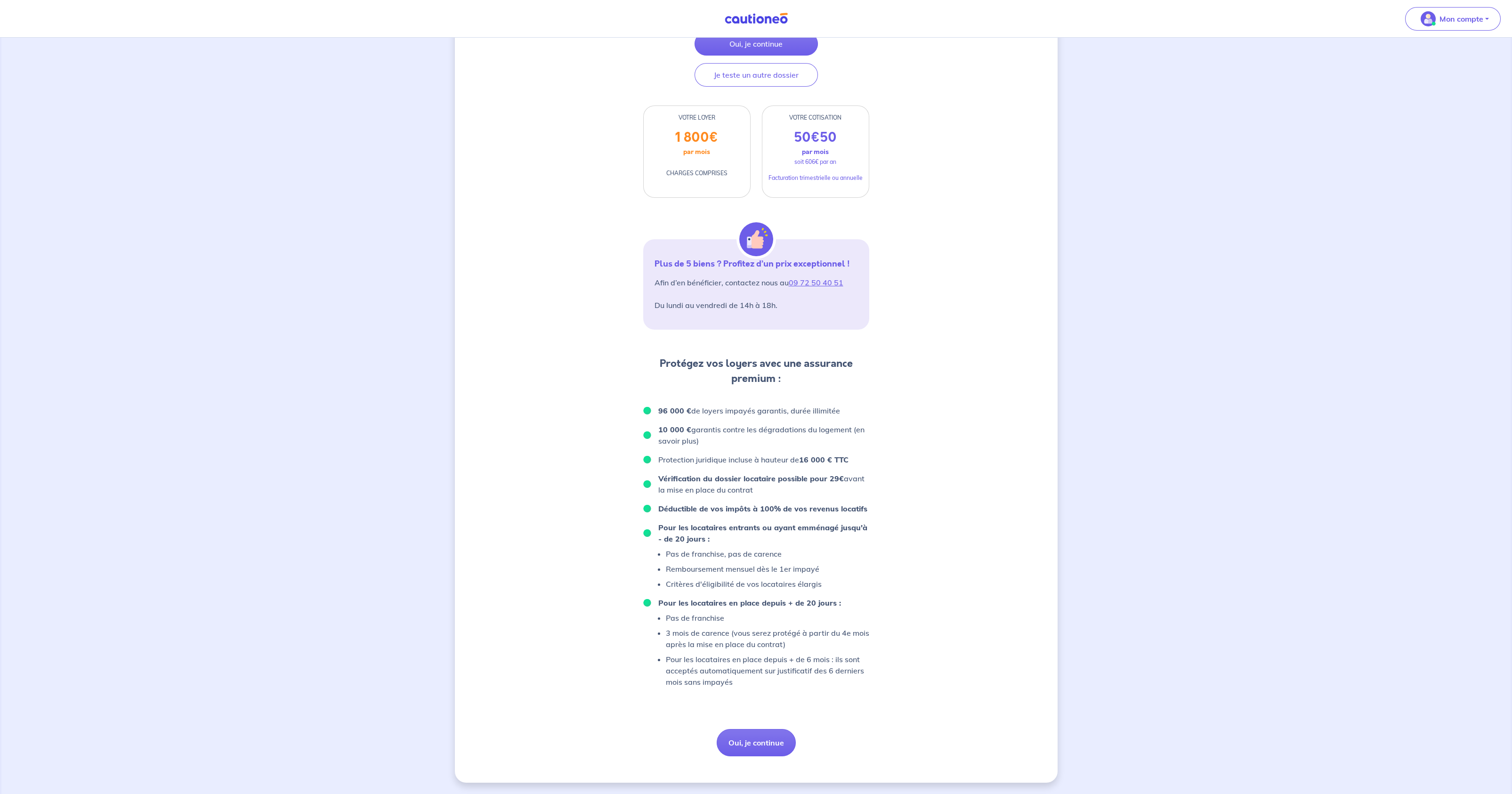
scroll to position [43, 0]
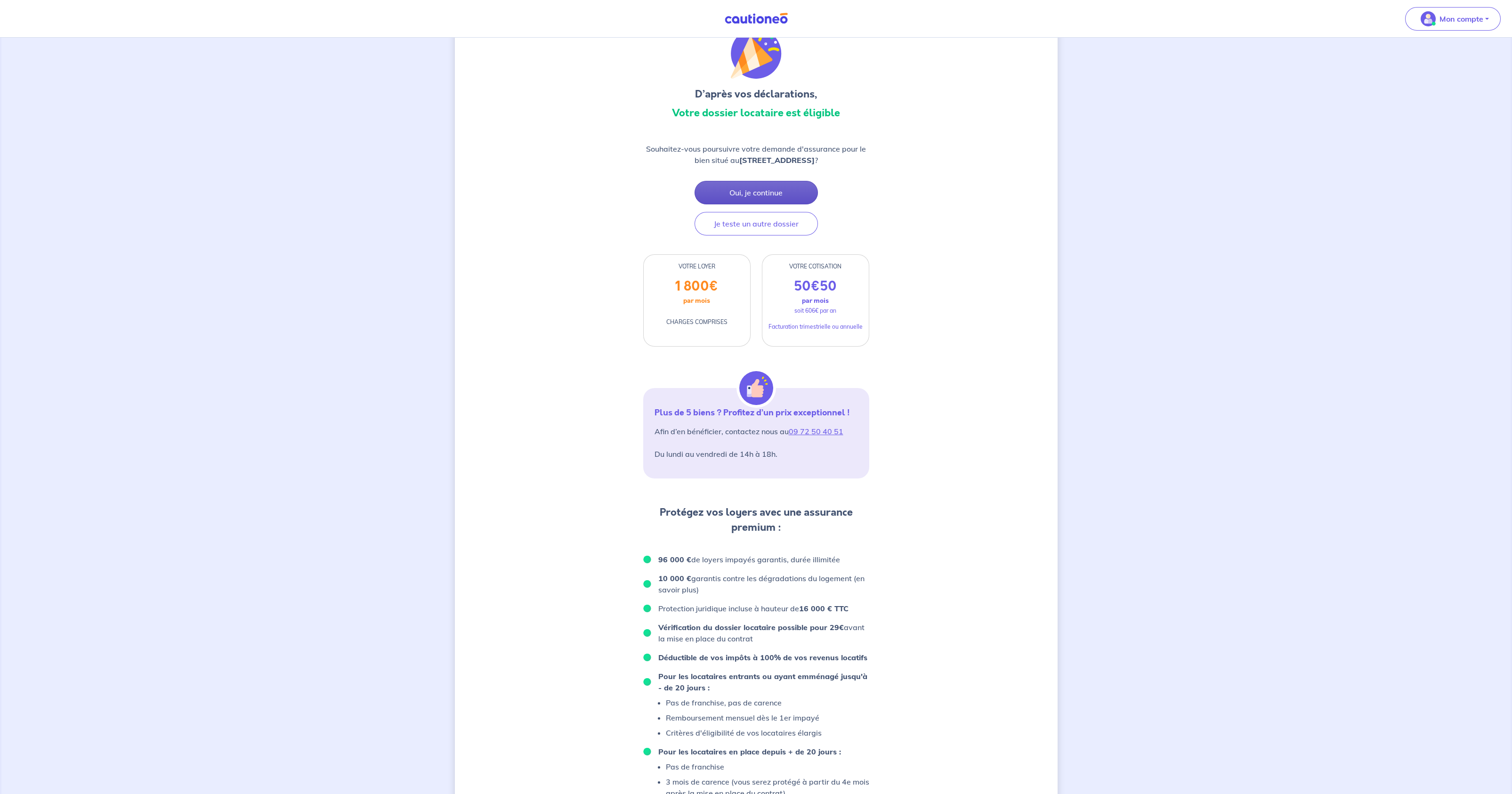
click at [744, 199] on button "Oui, je continue" at bounding box center [756, 192] width 123 height 24
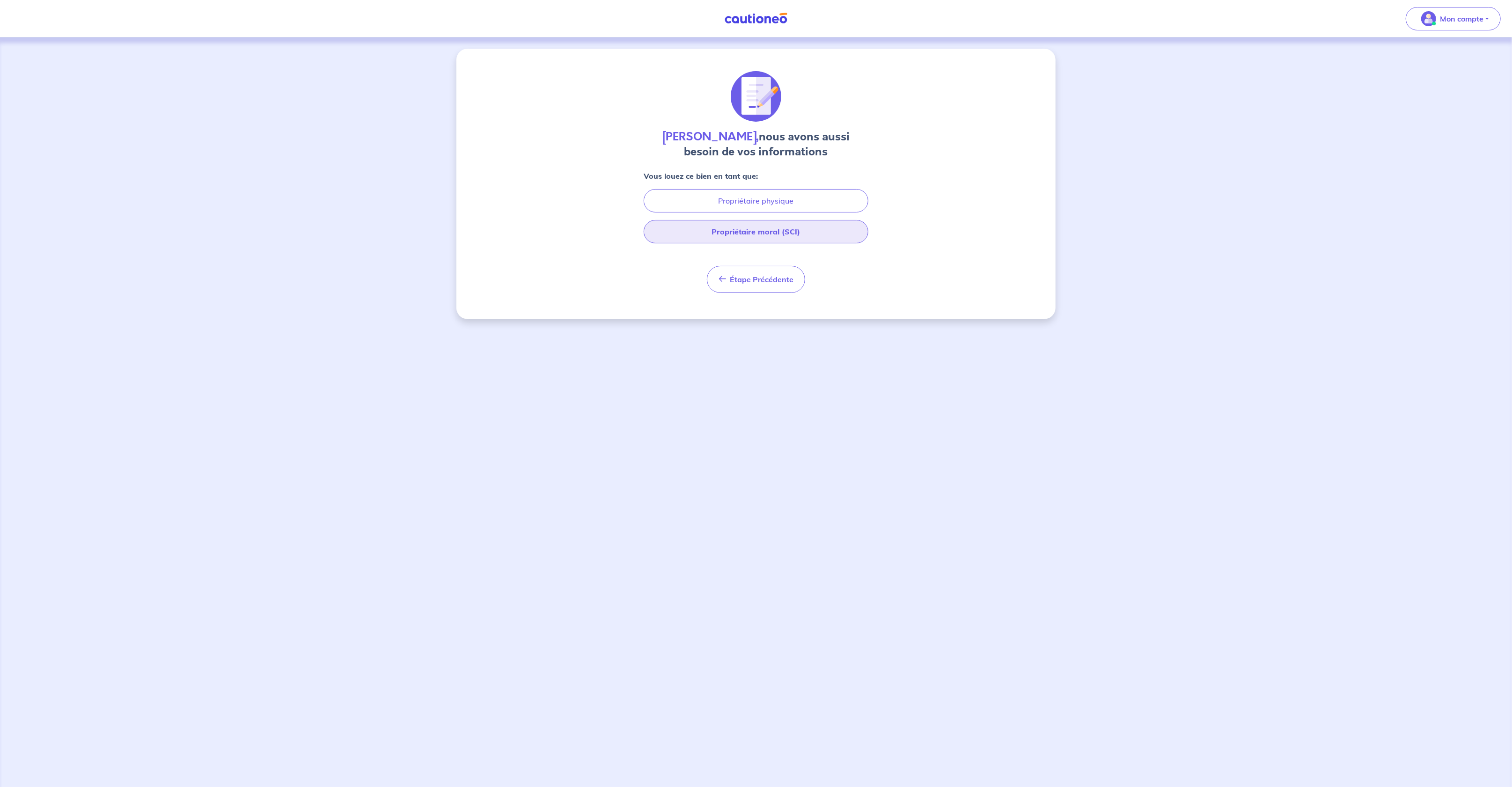
click at [713, 226] on button "Propriétaire moral (SCI)" at bounding box center [756, 232] width 225 height 23
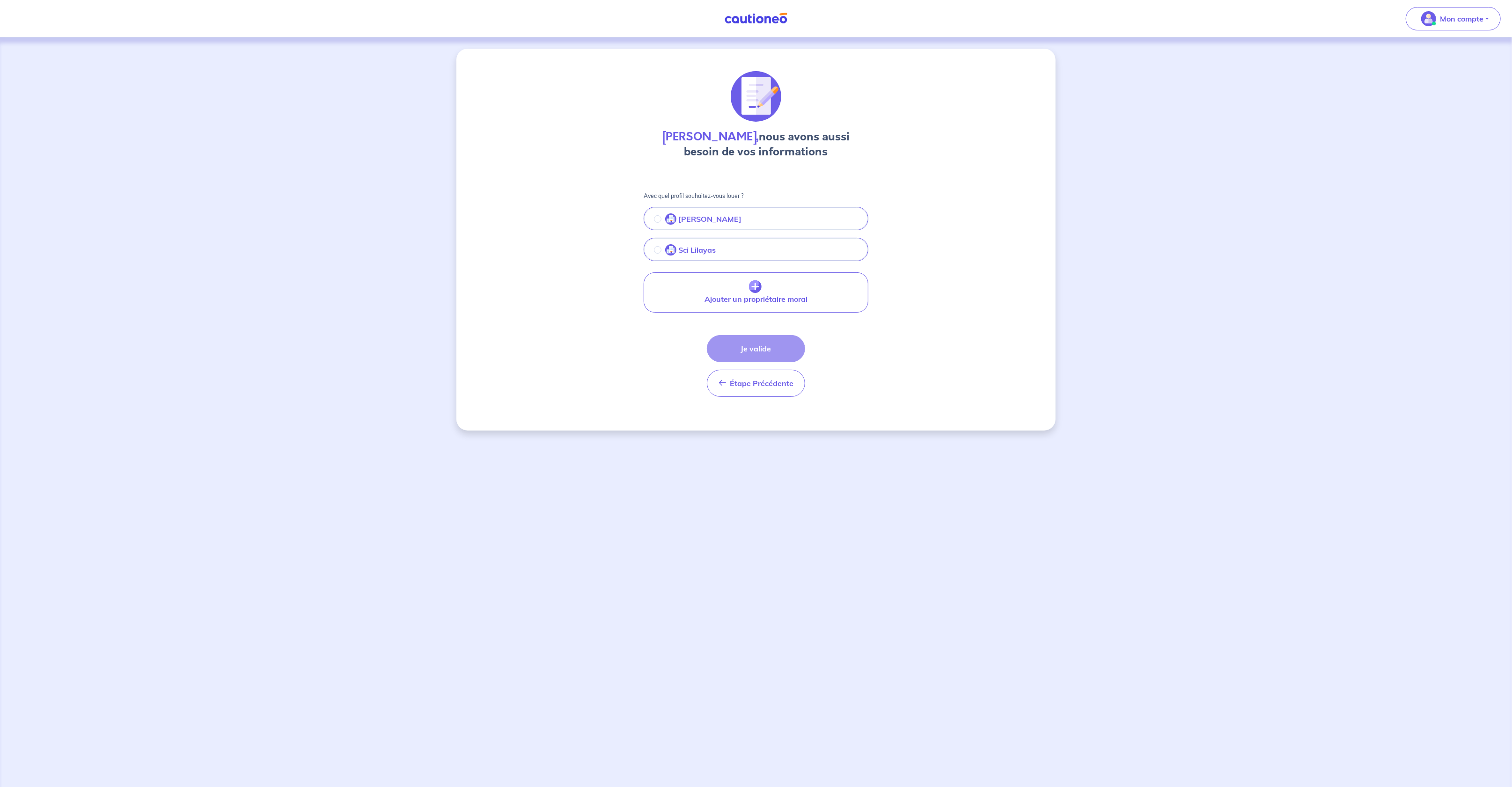
click at [701, 247] on p "Sci Lilayas" at bounding box center [697, 249] width 38 height 11
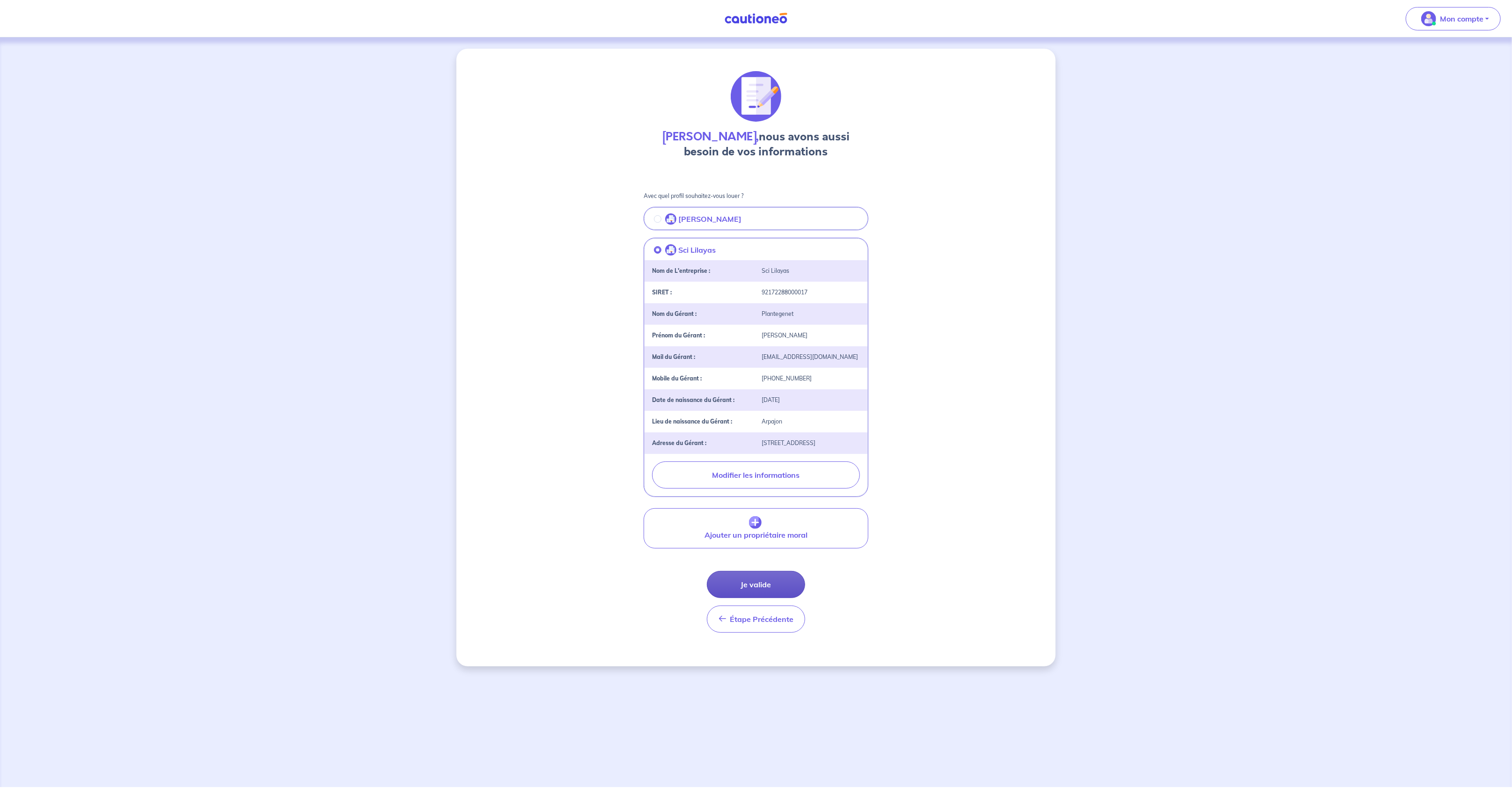
click at [762, 591] on button "Je valide" at bounding box center [755, 584] width 98 height 27
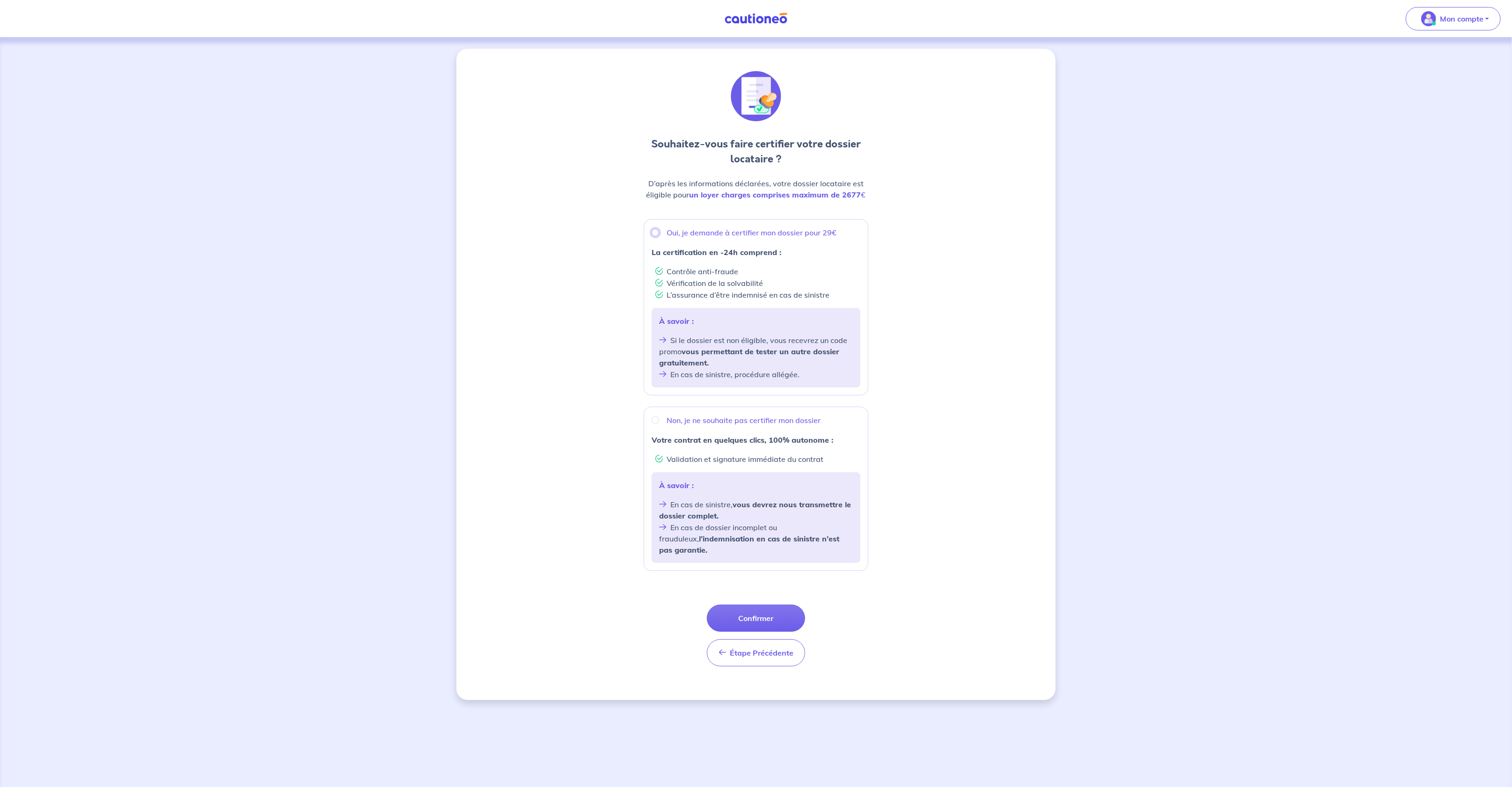
click at [655, 229] on input "Oui, je demande à certifier mon dossier pour 29€" at bounding box center [655, 232] width 8 height 8
radio input "true"
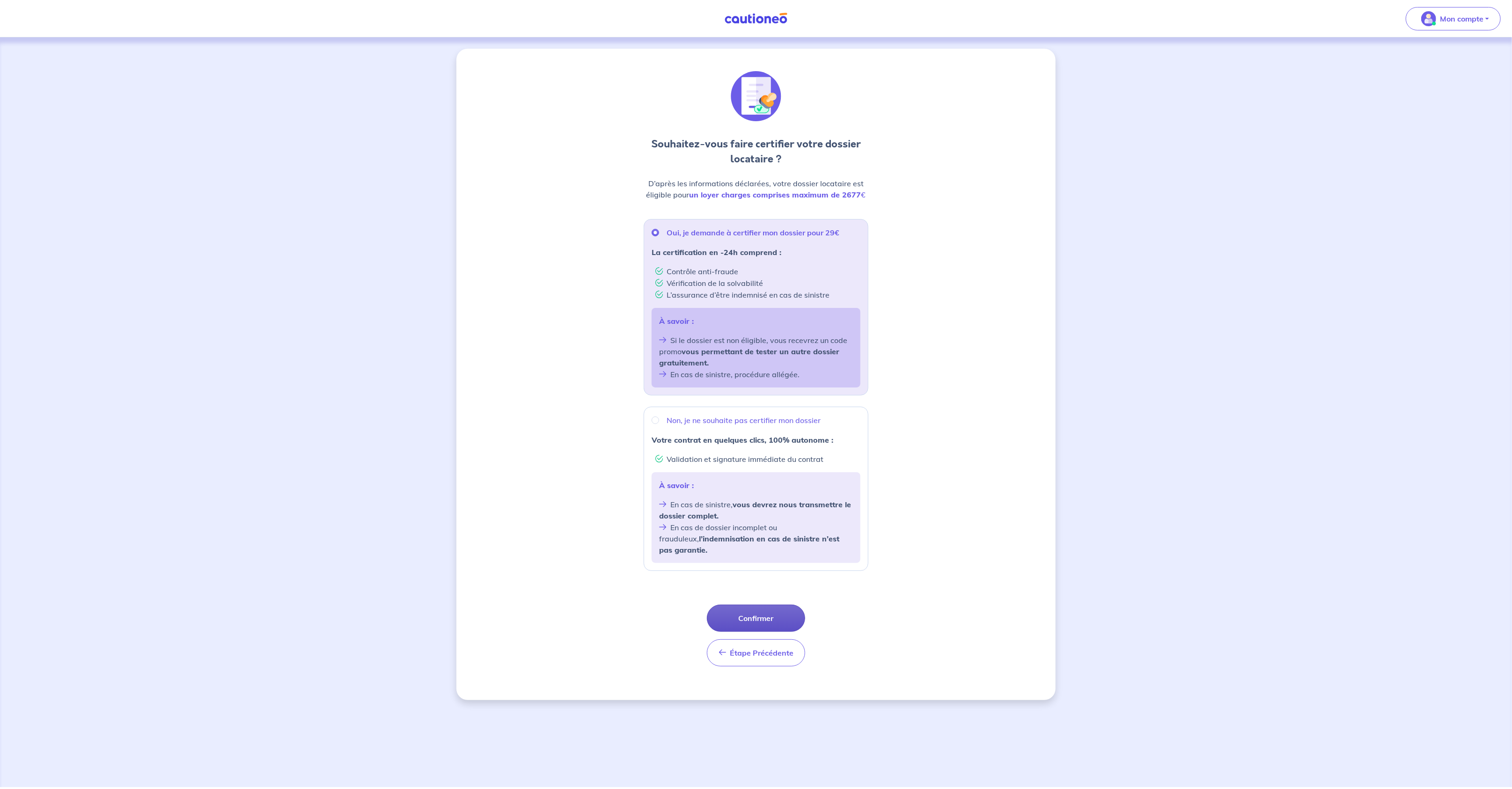
click at [791, 604] on button "Confirmer" at bounding box center [755, 618] width 98 height 27
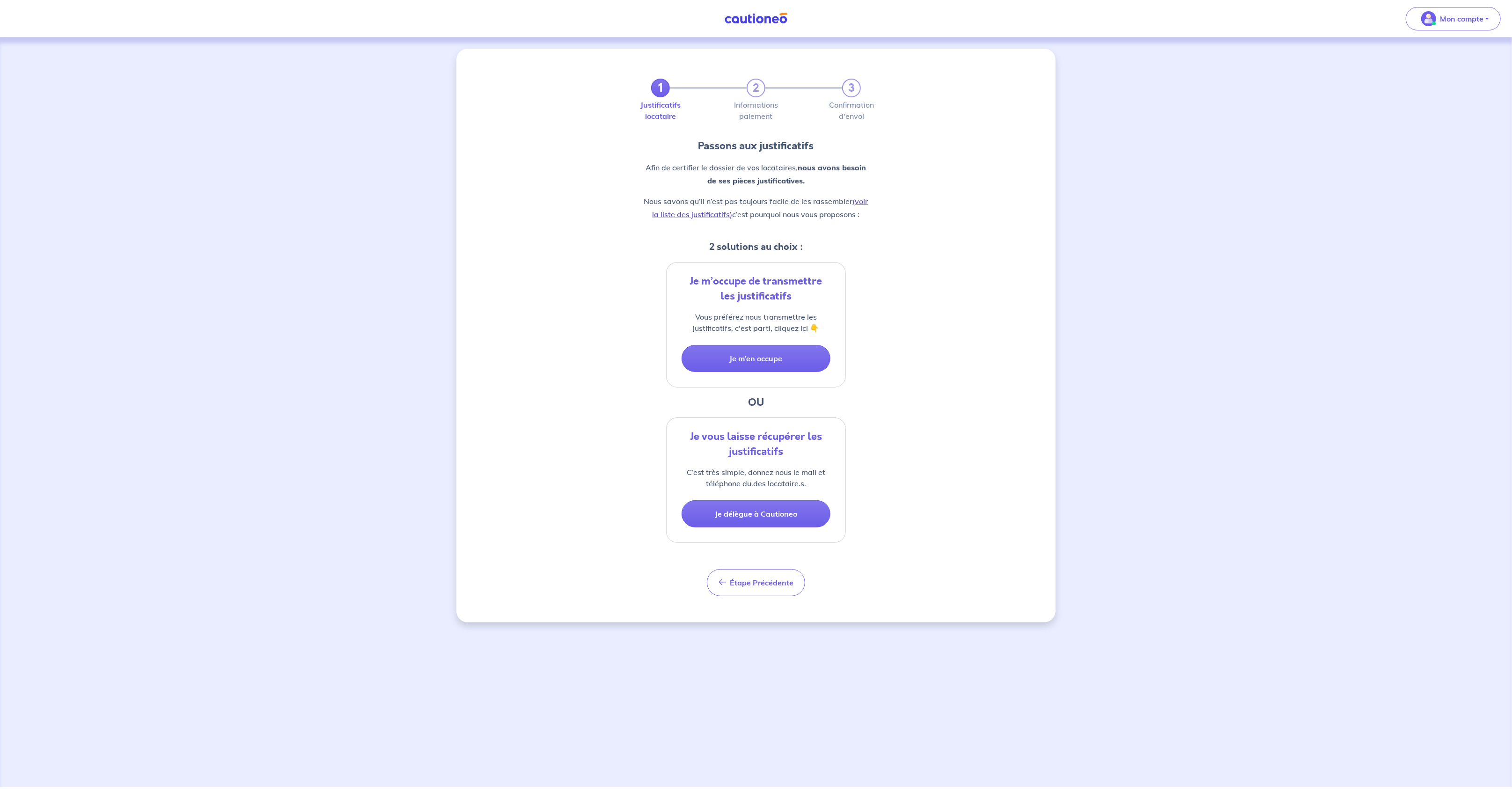
click at [684, 214] on link "(voir la liste des justificatifs)" at bounding box center [761, 208] width 216 height 22
click at [765, 353] on button "Je m’en occupe" at bounding box center [756, 358] width 149 height 27
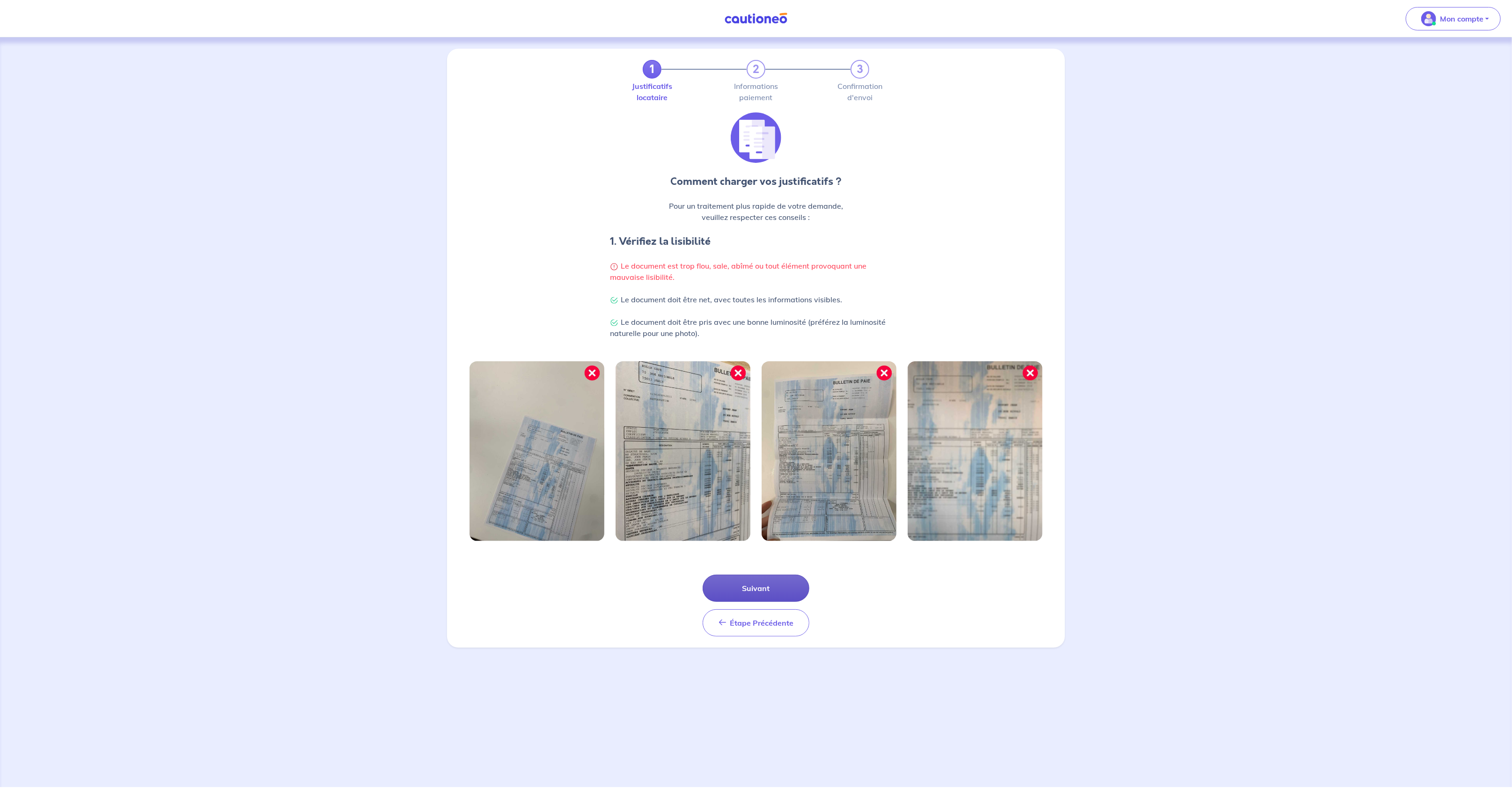
click at [772, 584] on button "Suivant" at bounding box center [756, 588] width 107 height 27
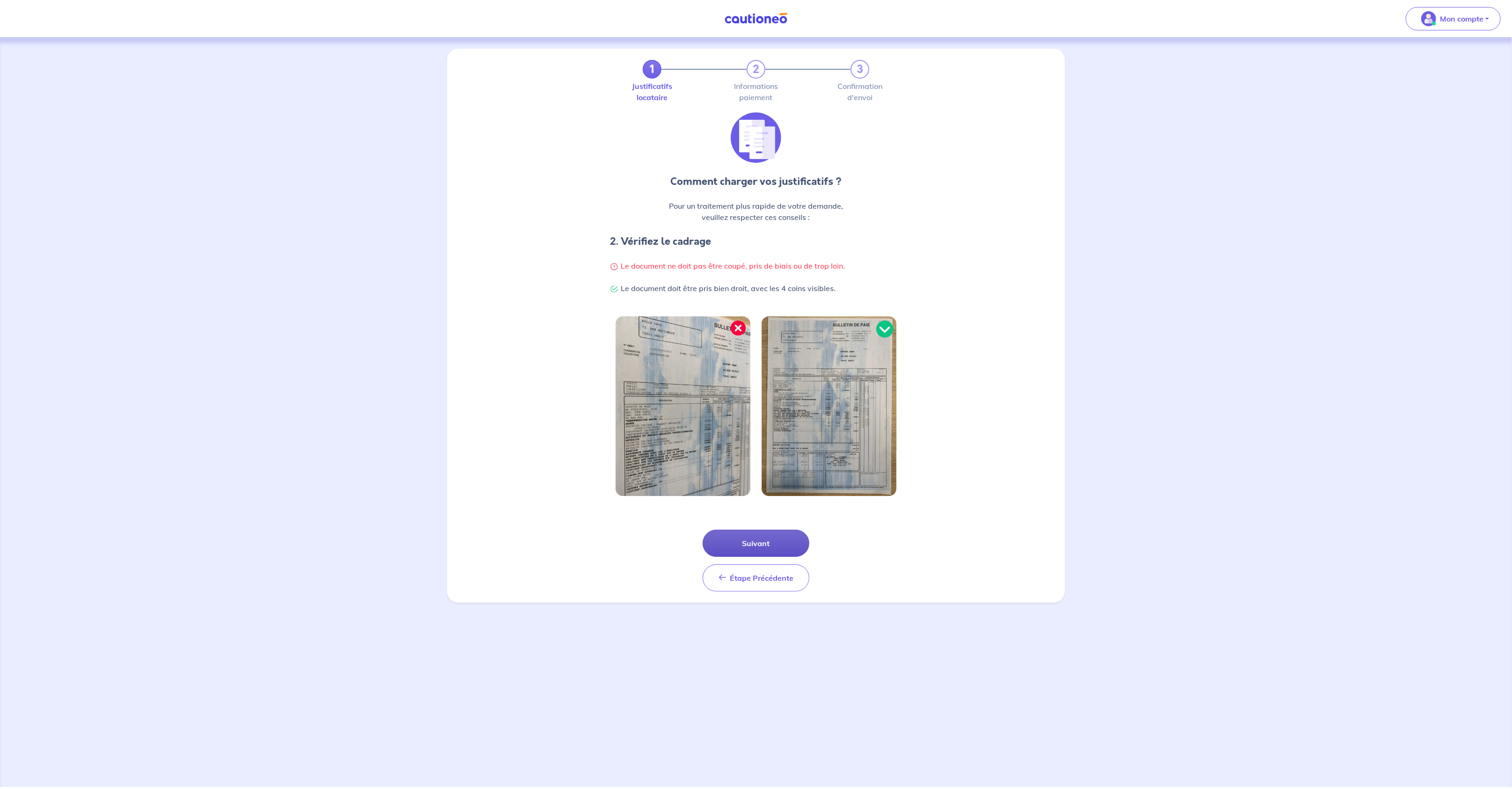
click at [779, 546] on button "Suivant" at bounding box center [756, 543] width 107 height 27
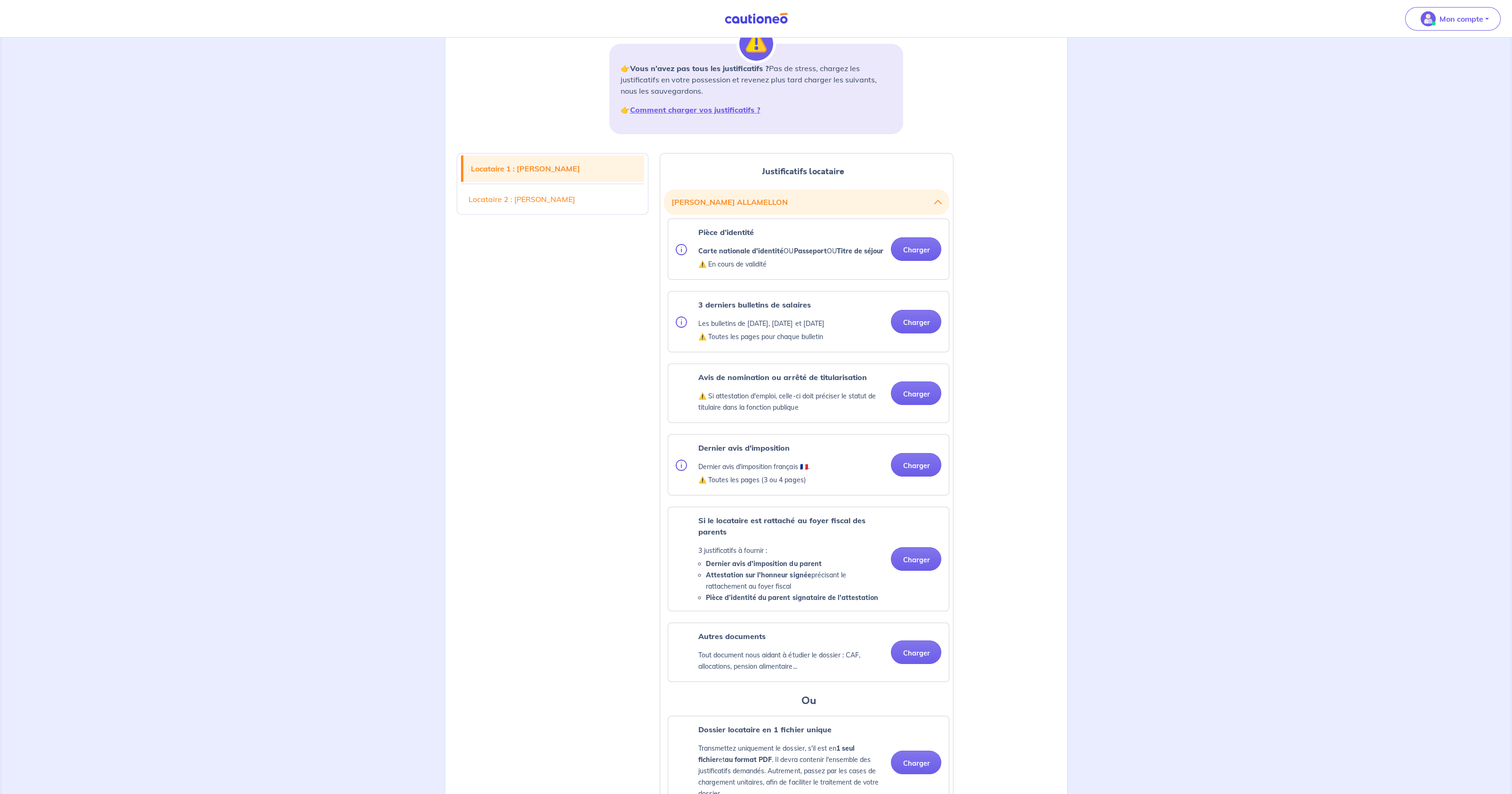
scroll to position [159, 0]
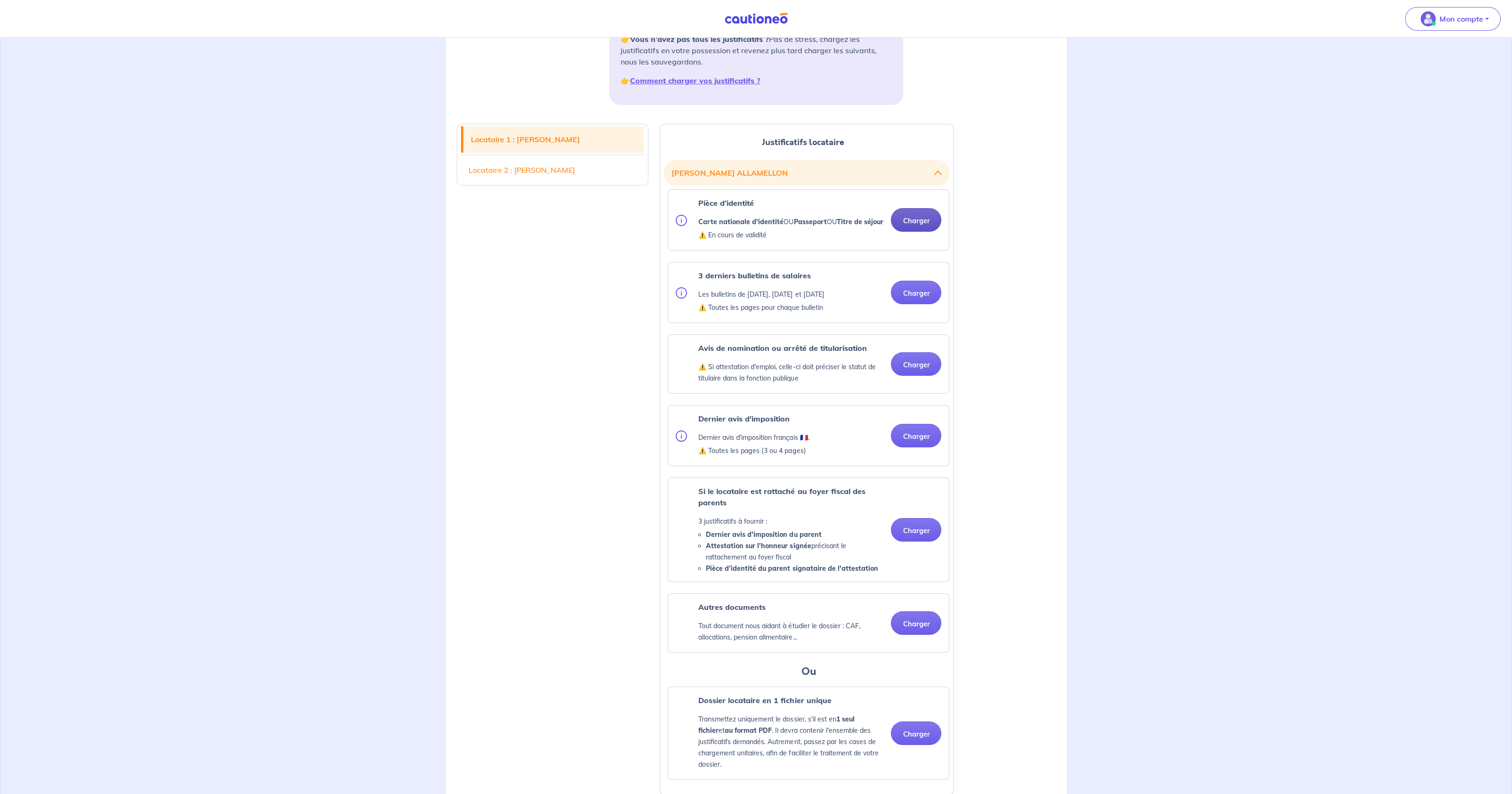
click at [917, 223] on button "Charger" at bounding box center [916, 220] width 50 height 24
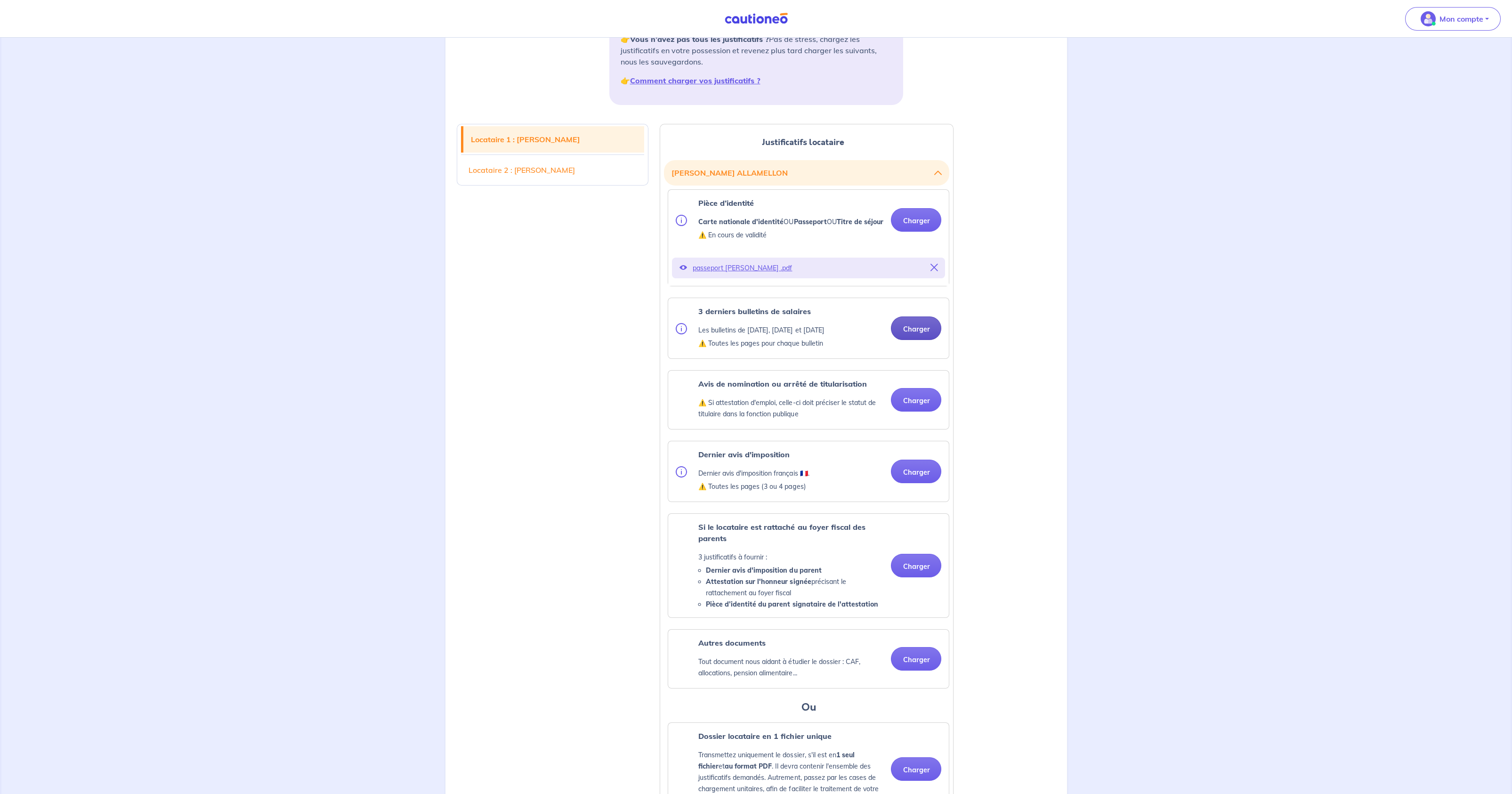
click at [914, 340] on button "Charger" at bounding box center [916, 328] width 50 height 24
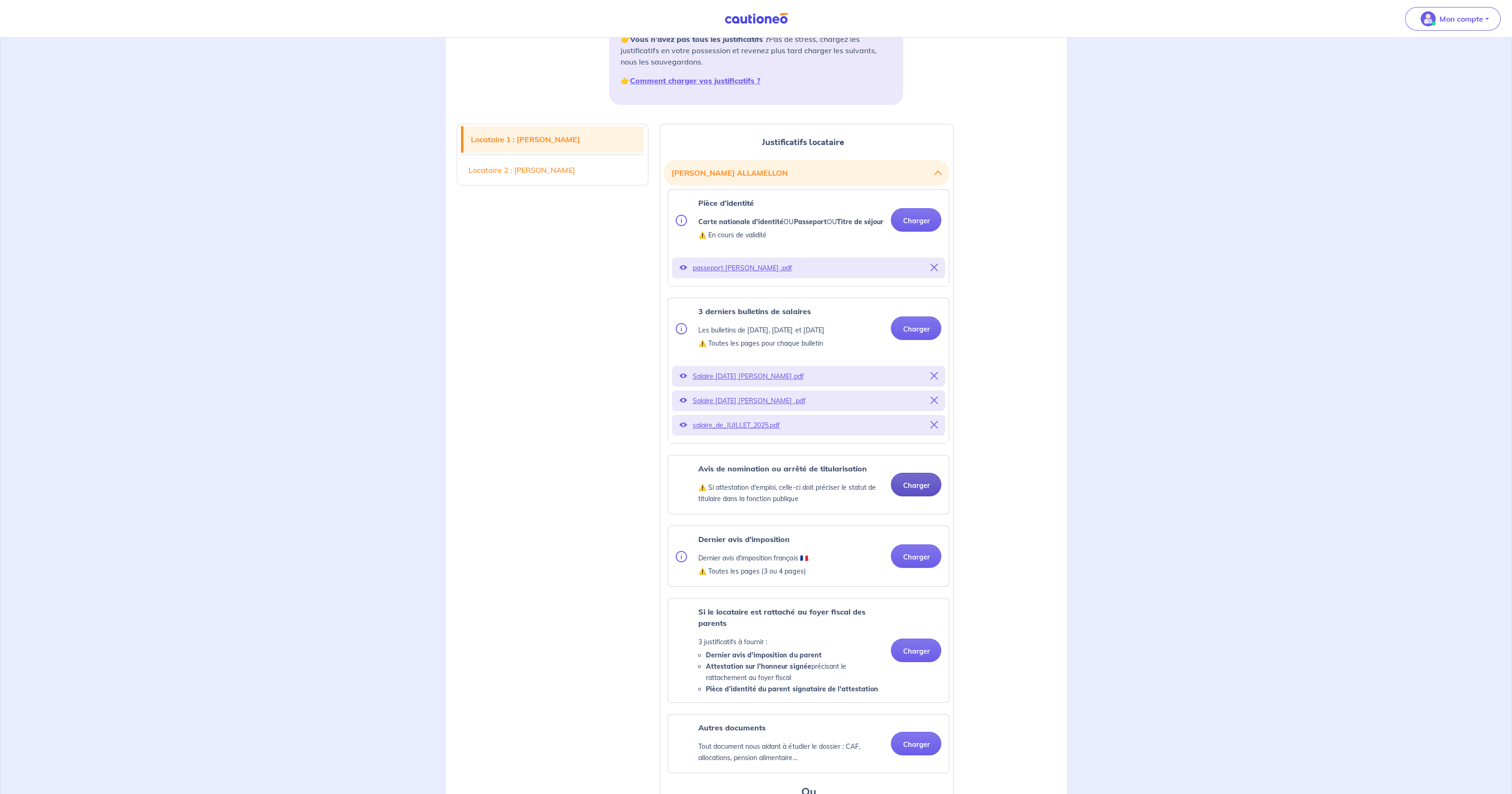
click at [915, 496] on button "Charger" at bounding box center [916, 485] width 50 height 24
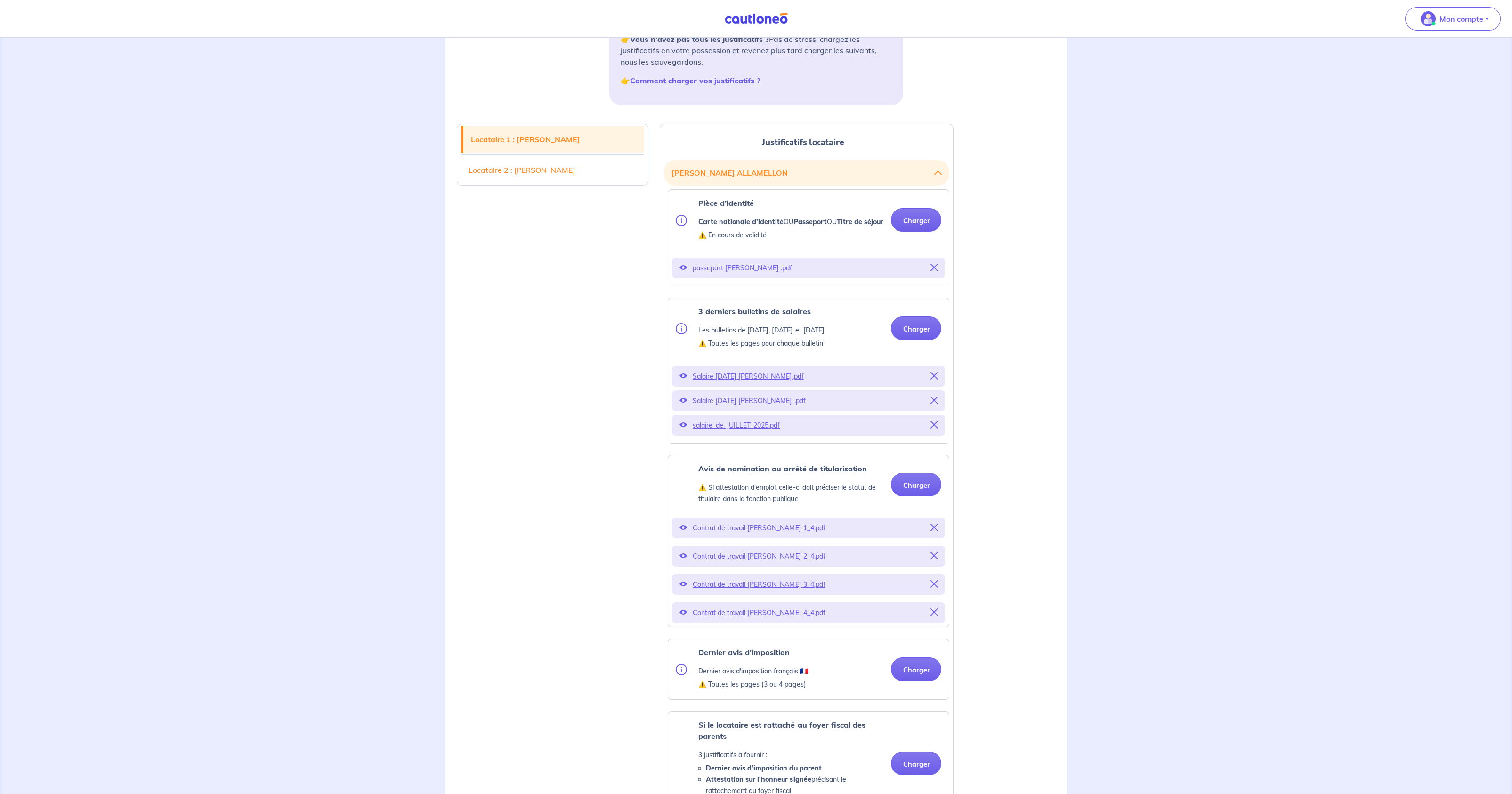
scroll to position [318, 0]
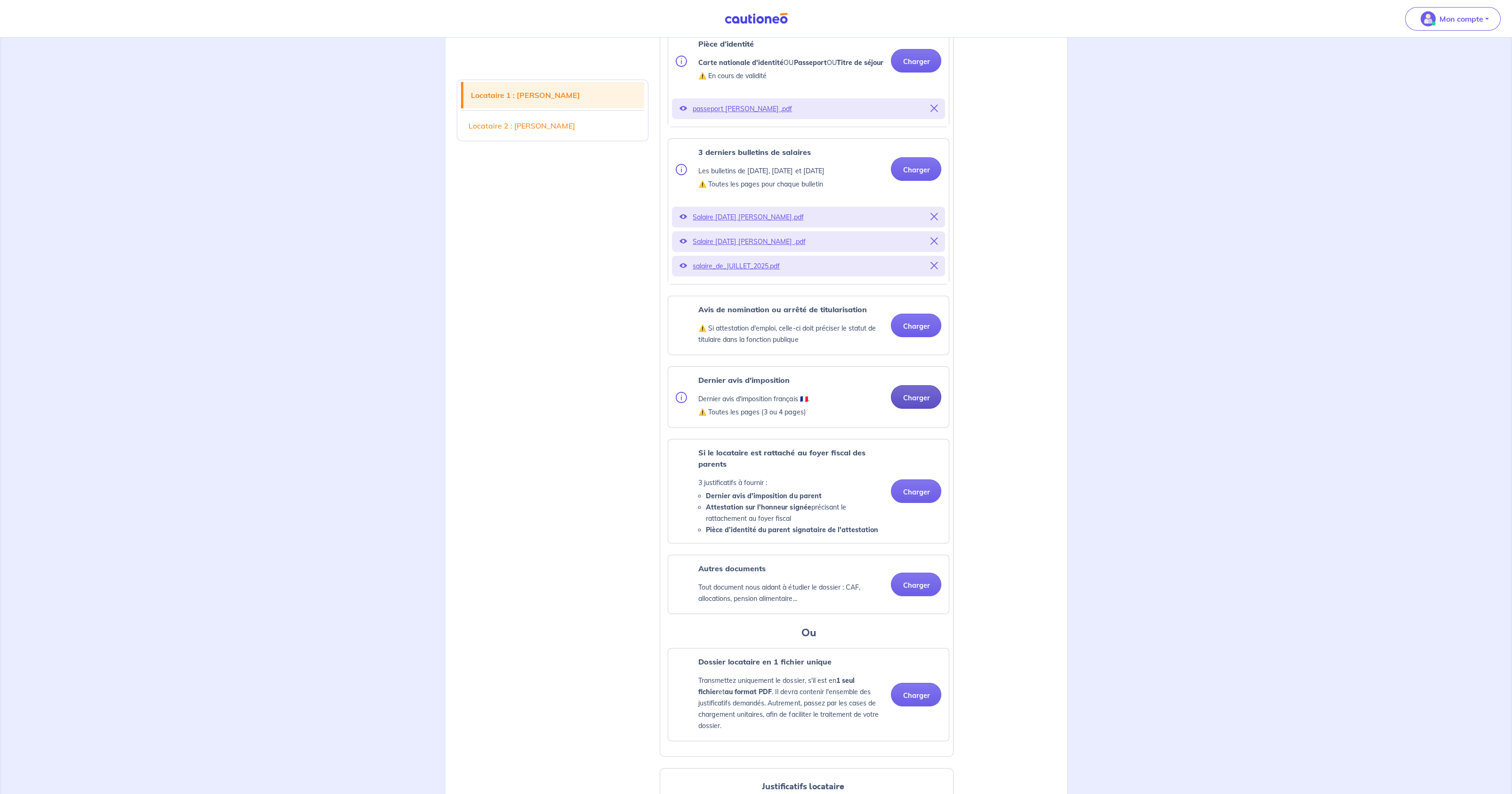
click at [911, 406] on button "Charger" at bounding box center [916, 397] width 50 height 24
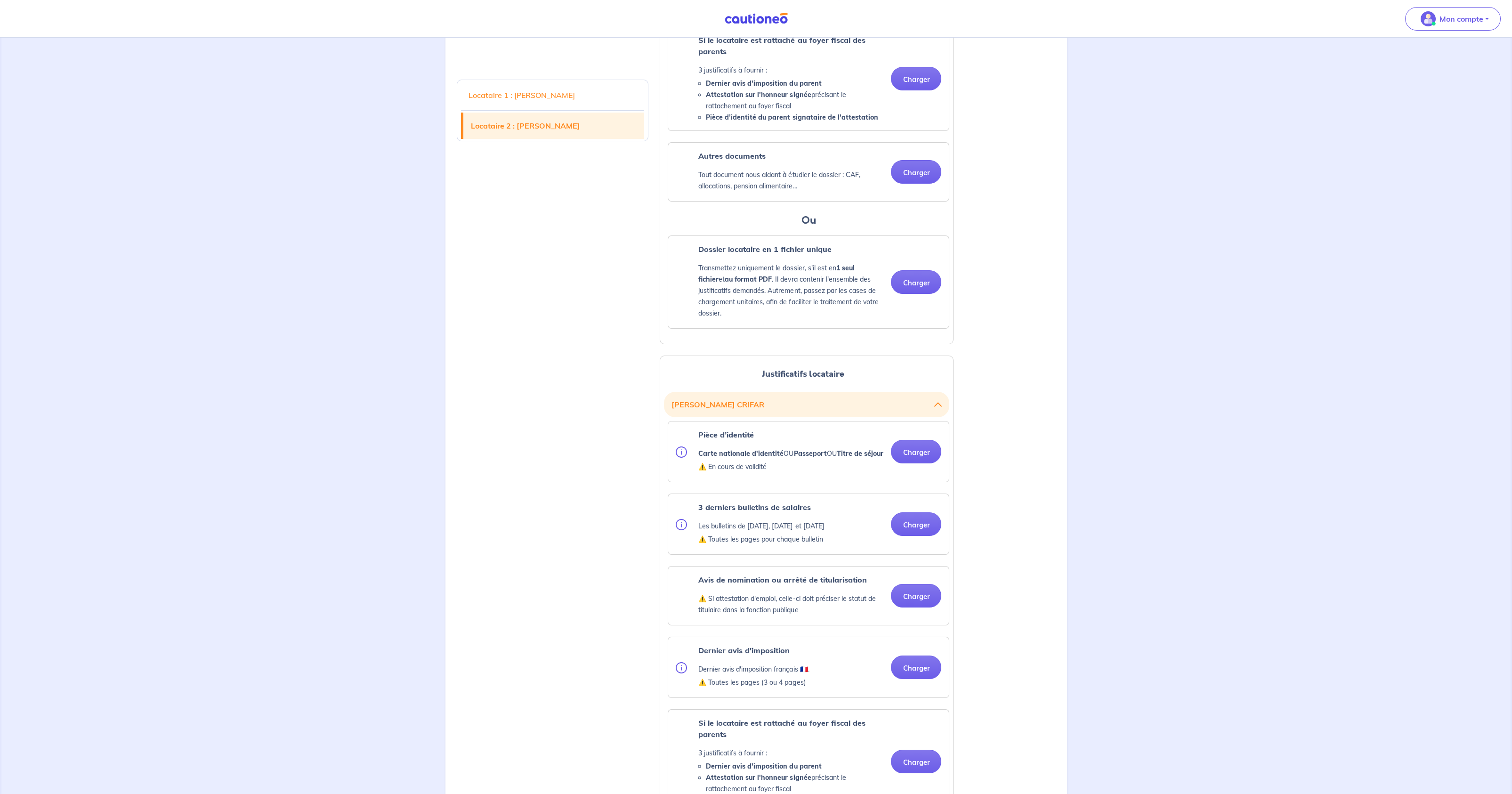
scroll to position [1112, 0]
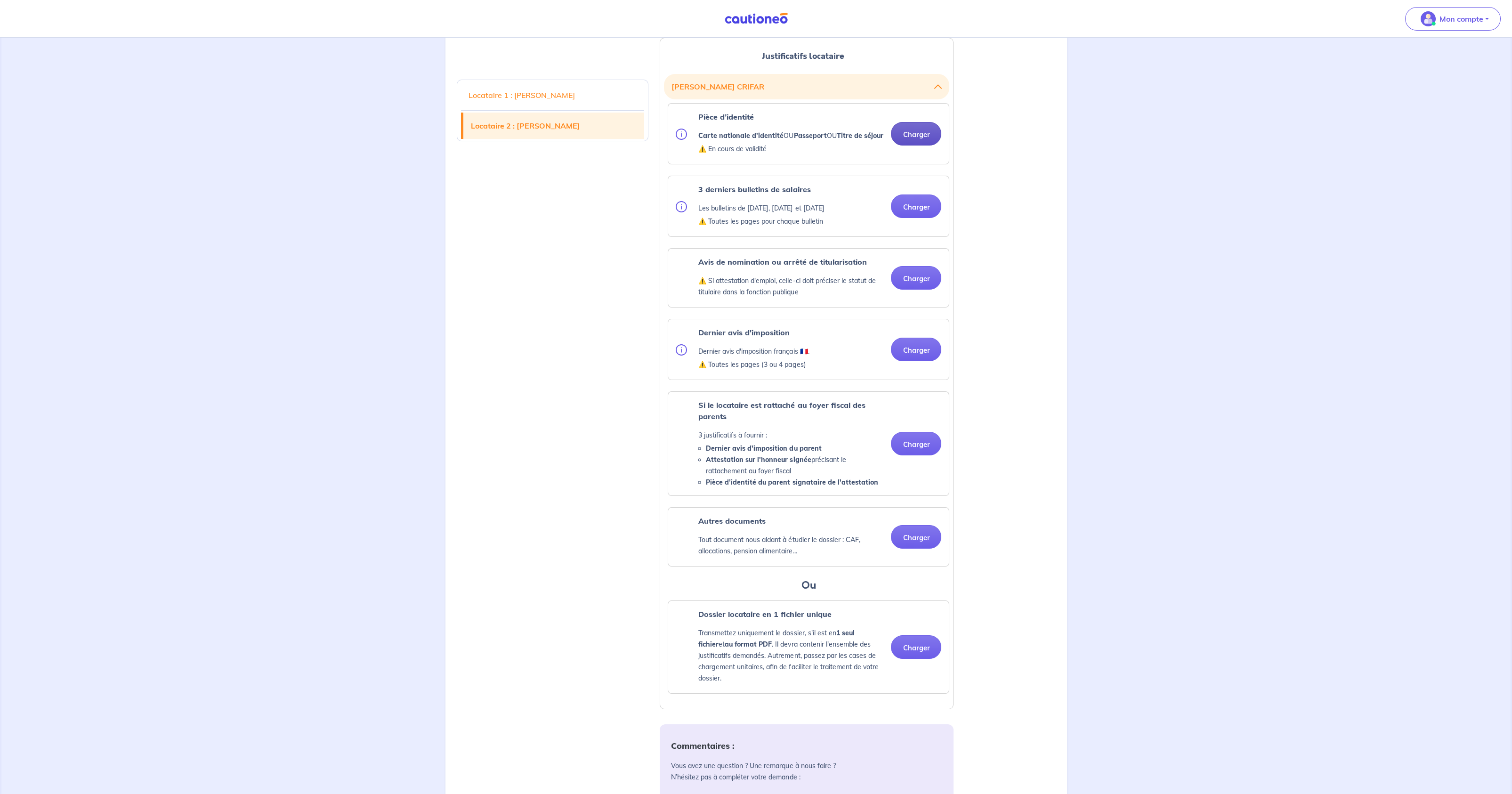
click at [921, 143] on button "Charger" at bounding box center [916, 134] width 50 height 24
click at [910, 218] on button "Charger" at bounding box center [916, 206] width 50 height 24
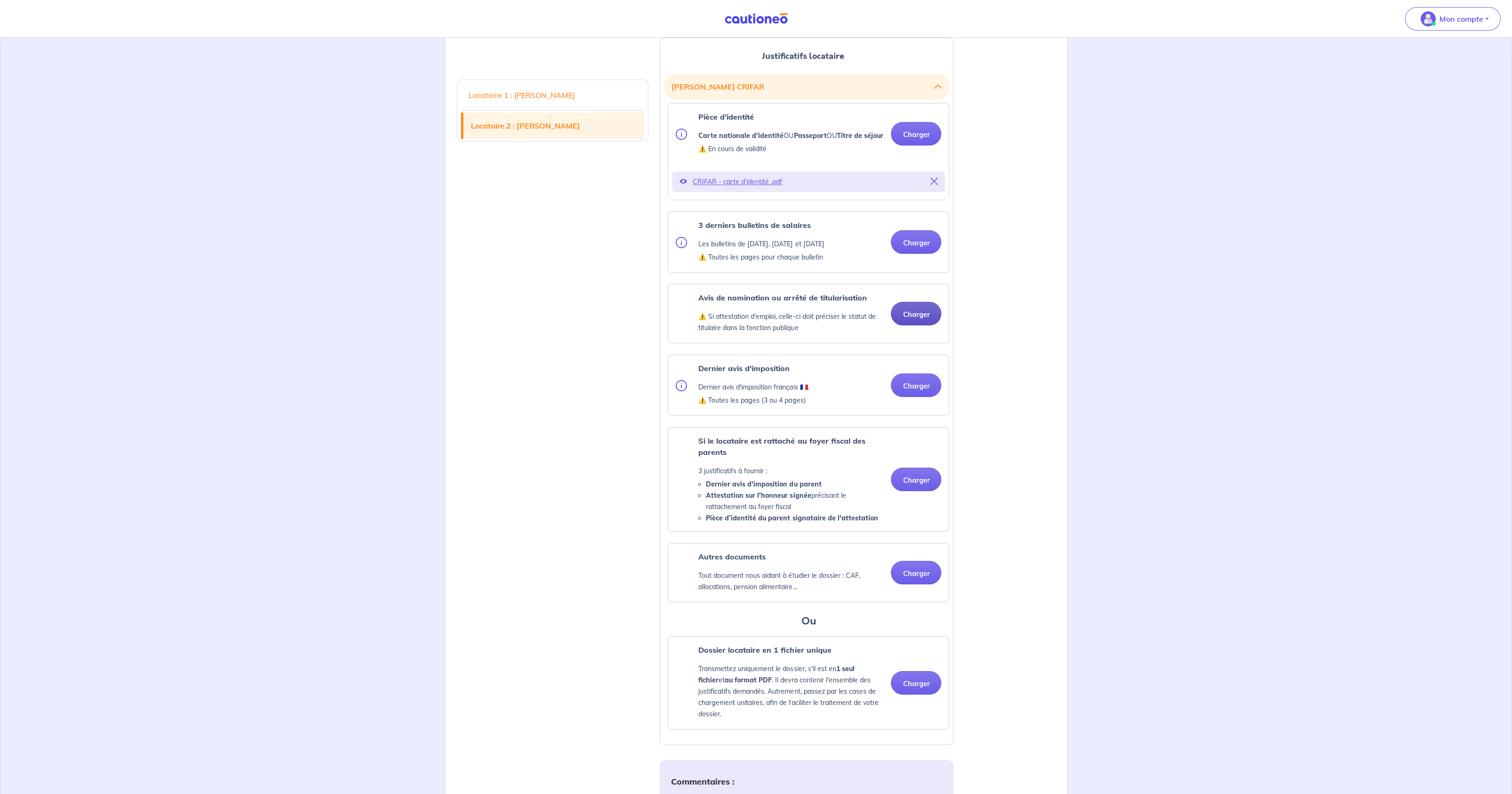
click at [914, 325] on button "Charger" at bounding box center [916, 313] width 50 height 24
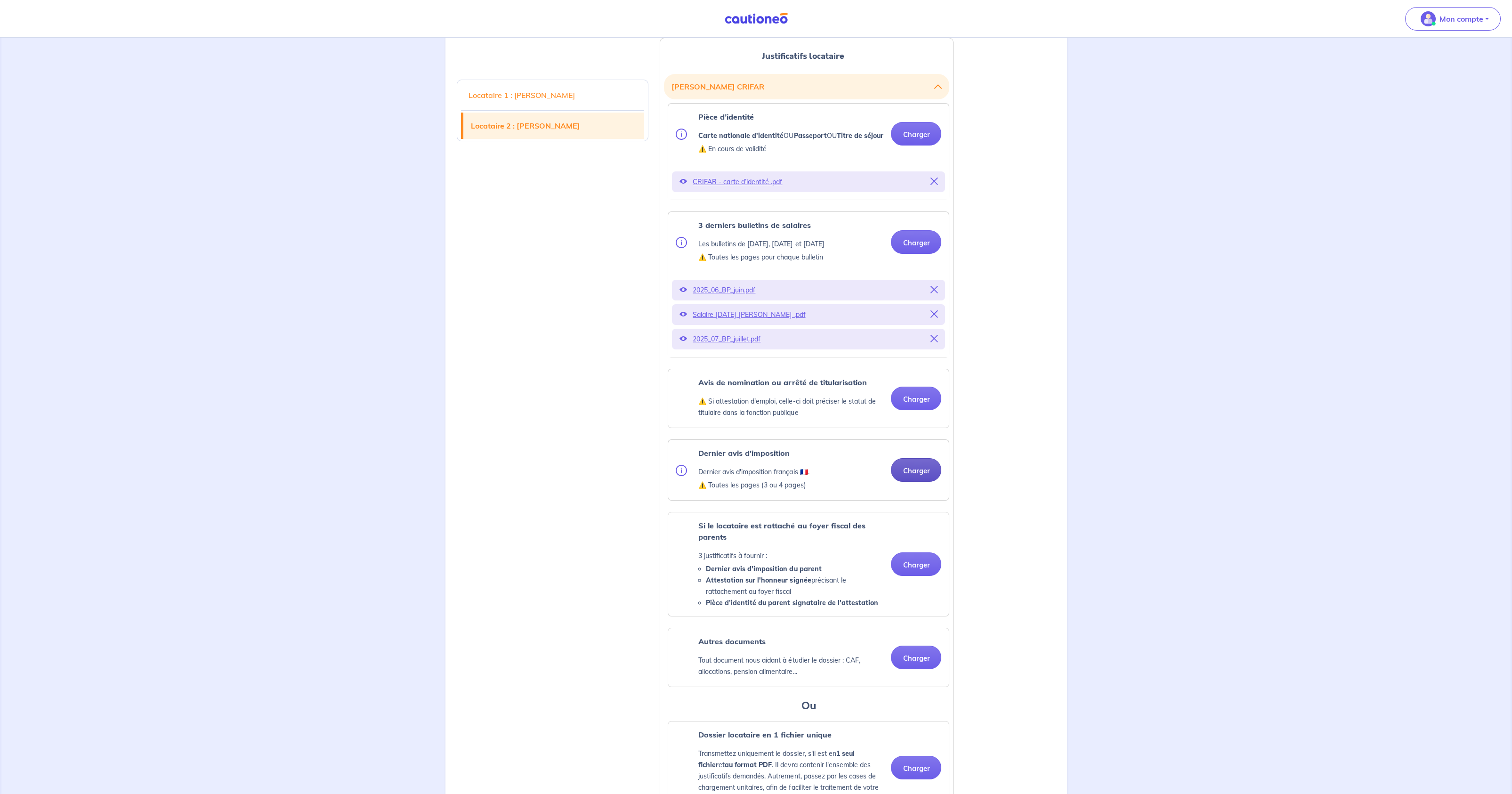
click at [916, 482] on button "Charger" at bounding box center [916, 470] width 50 height 24
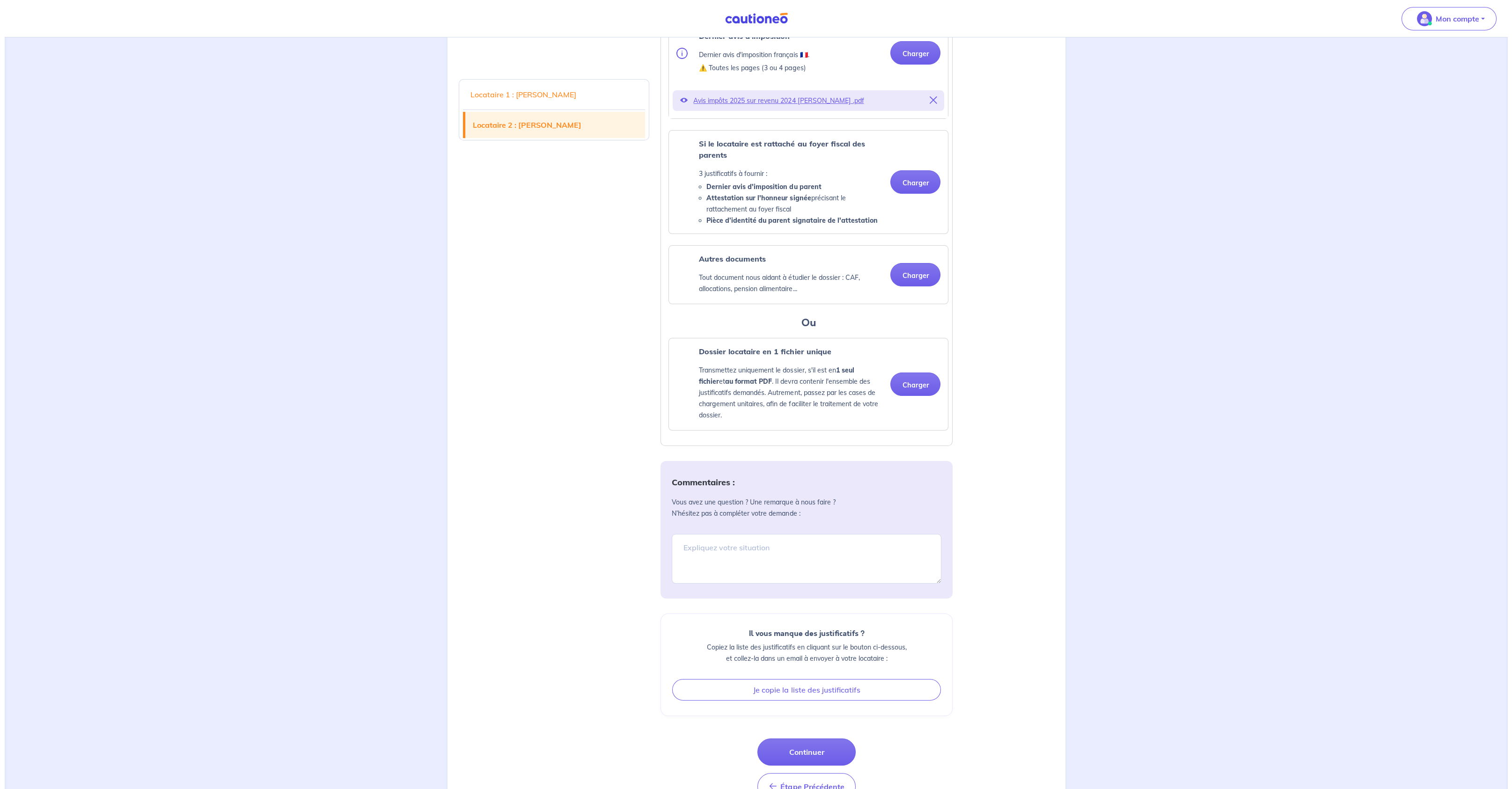
scroll to position [1631, 0]
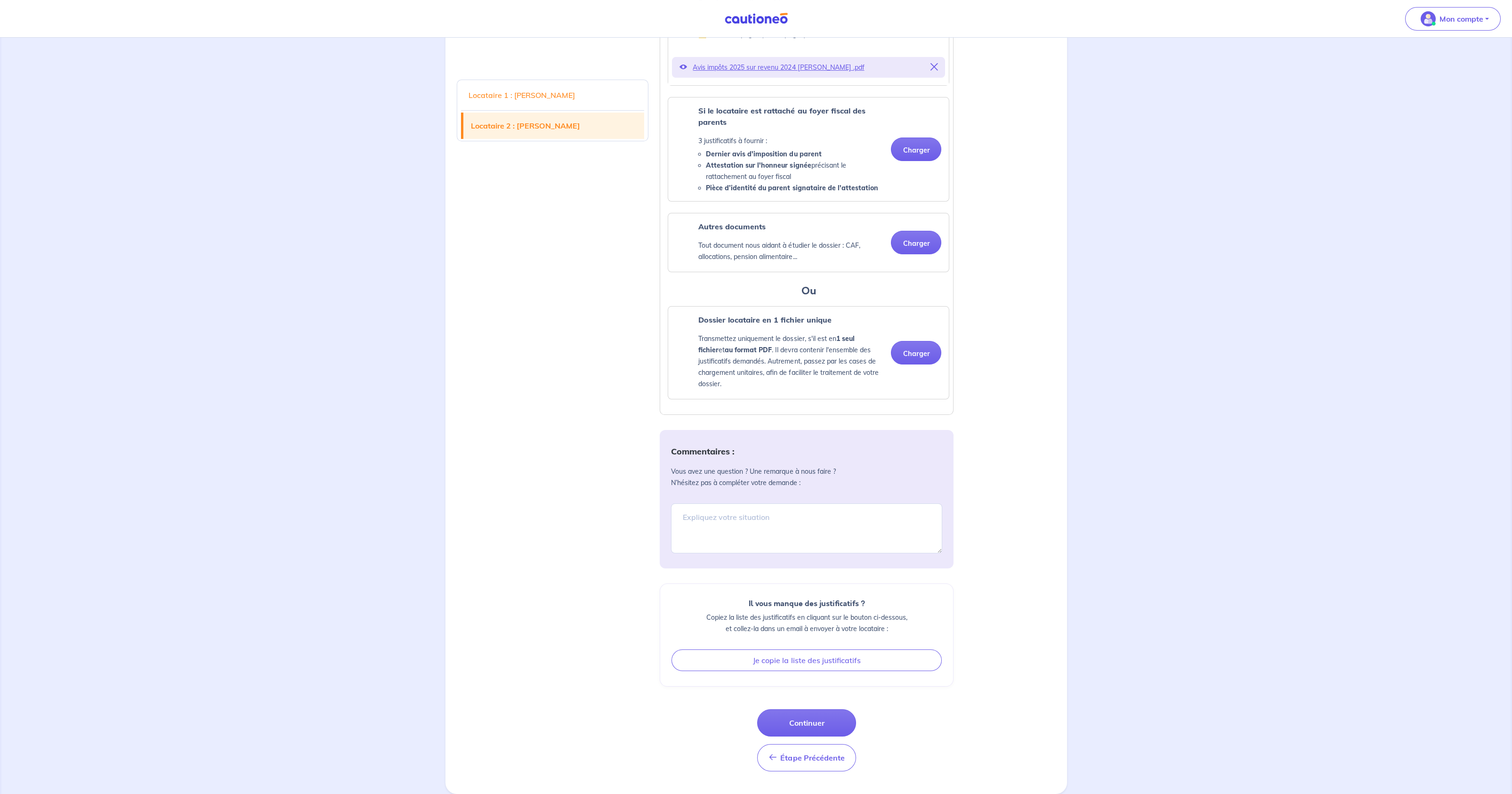
drag, startPoint x: 815, startPoint y: 720, endPoint x: 1026, endPoint y: 702, distance: 211.8
click at [834, 722] on button "Continuer" at bounding box center [806, 723] width 99 height 27
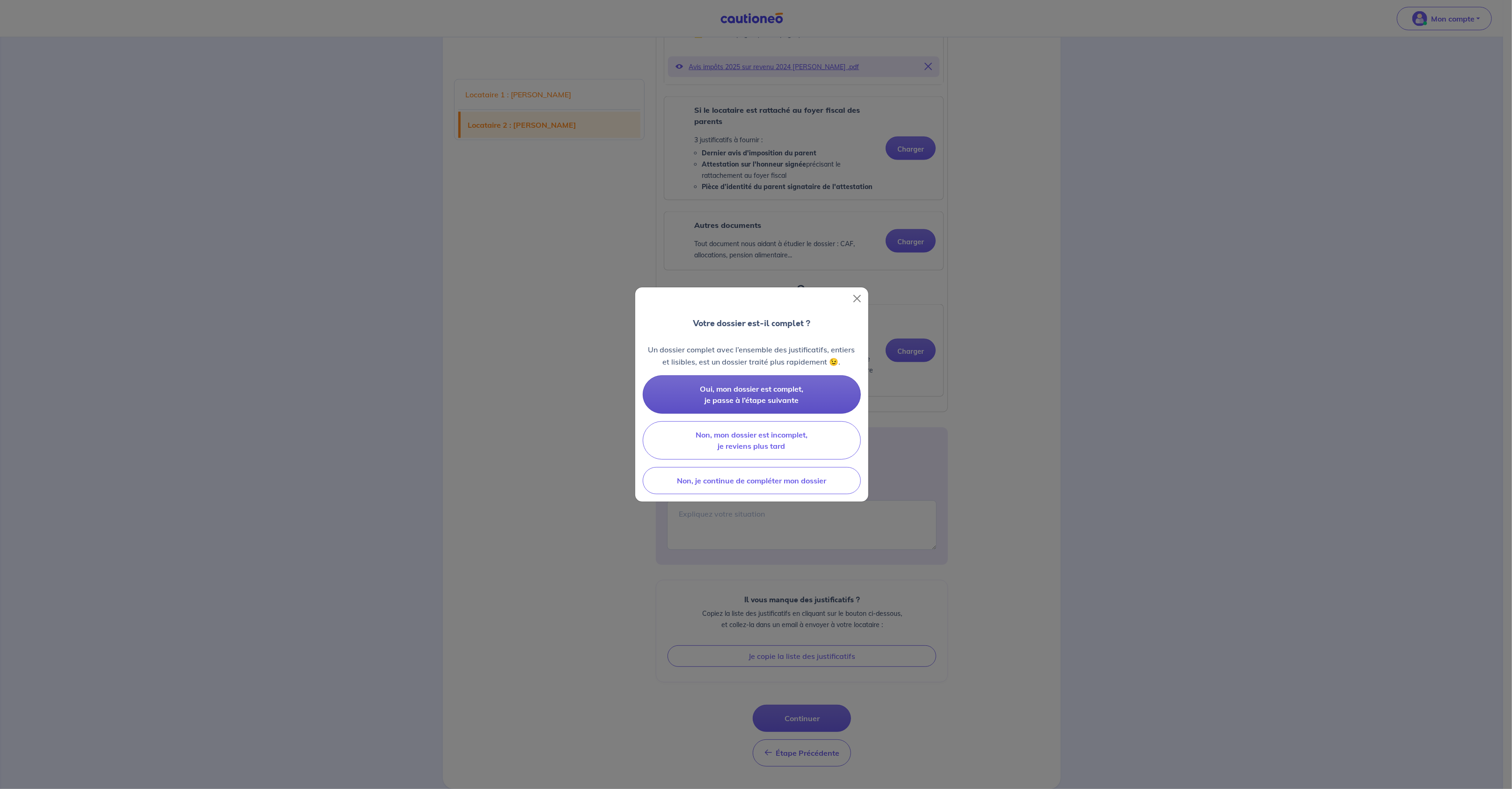
click at [812, 394] on button "Oui, mon dossier est complet, je passe à l’étape suivante" at bounding box center [752, 394] width 218 height 38
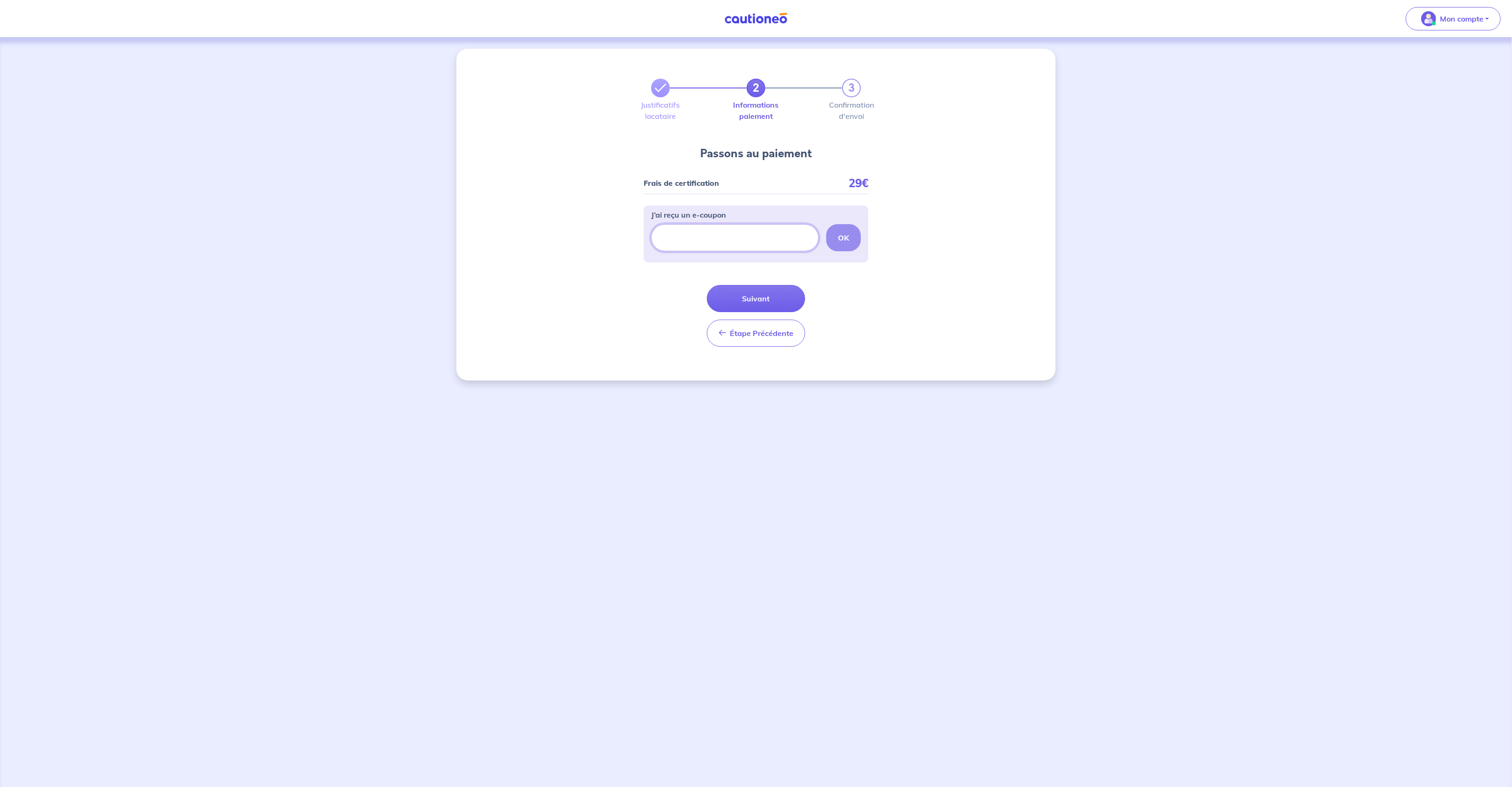
click at [717, 235] on input "J’ai reçu un e-coupon" at bounding box center [735, 238] width 168 height 27
click at [774, 301] on button "Suivant" at bounding box center [755, 299] width 98 height 27
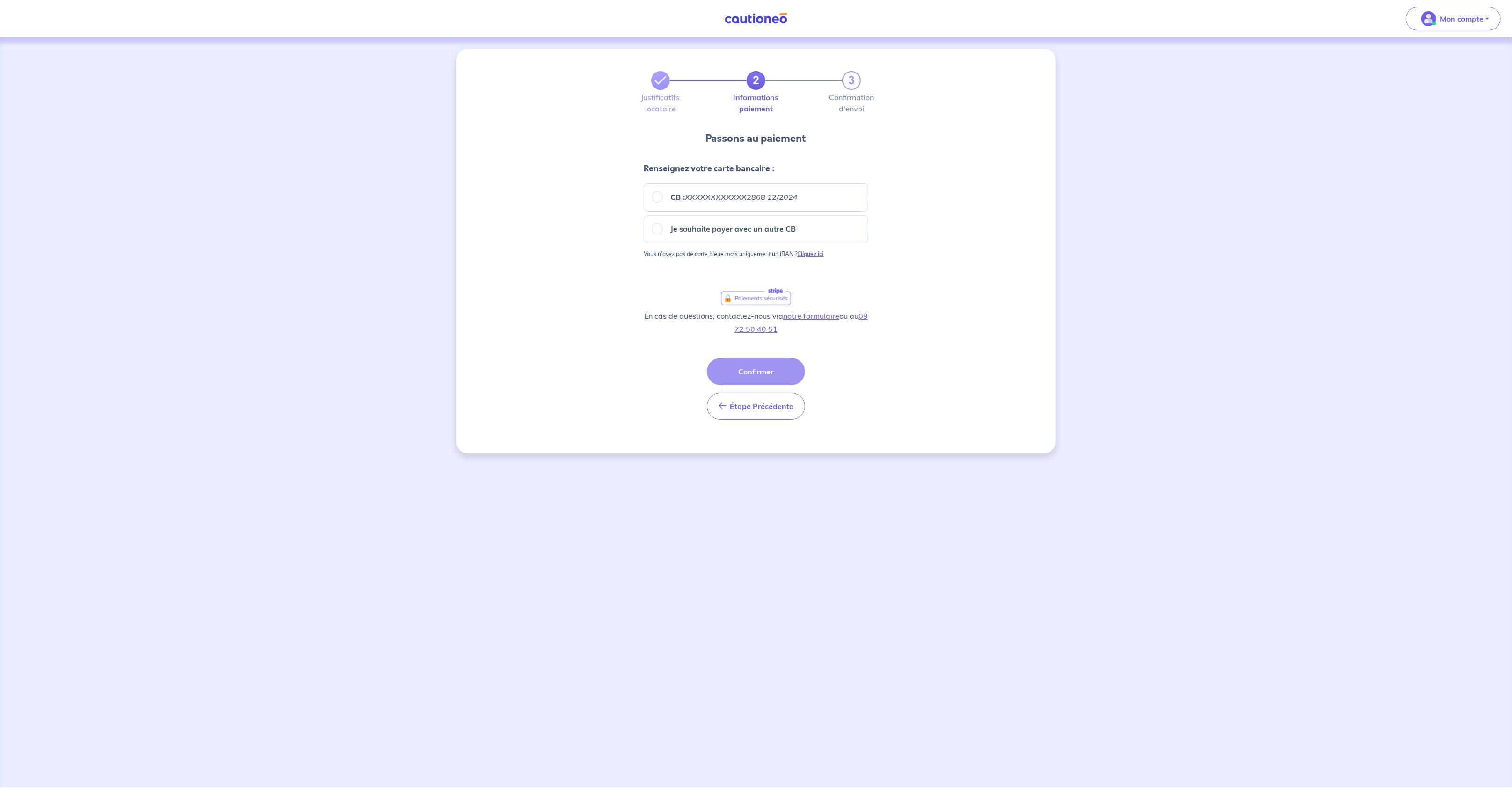
click at [821, 250] on strong "Cliquez ici" at bounding box center [810, 254] width 26 height 7
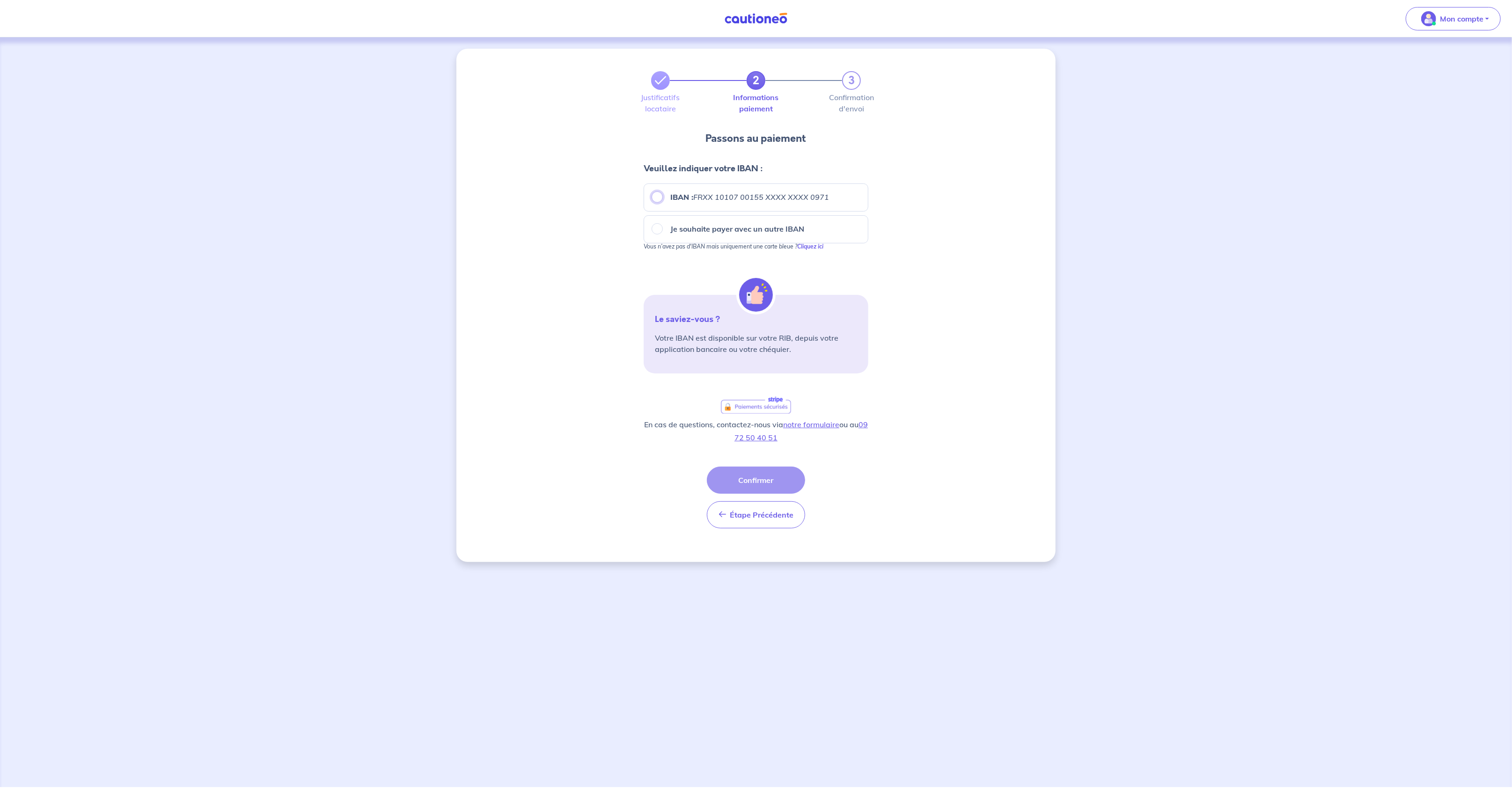
click at [660, 197] on input "IBAN : FRXX [FINANCIAL_ID] XXXX XXXX 0971" at bounding box center [657, 197] width 11 height 11
radio input "true"
click at [767, 482] on button "Confirmer" at bounding box center [755, 480] width 98 height 27
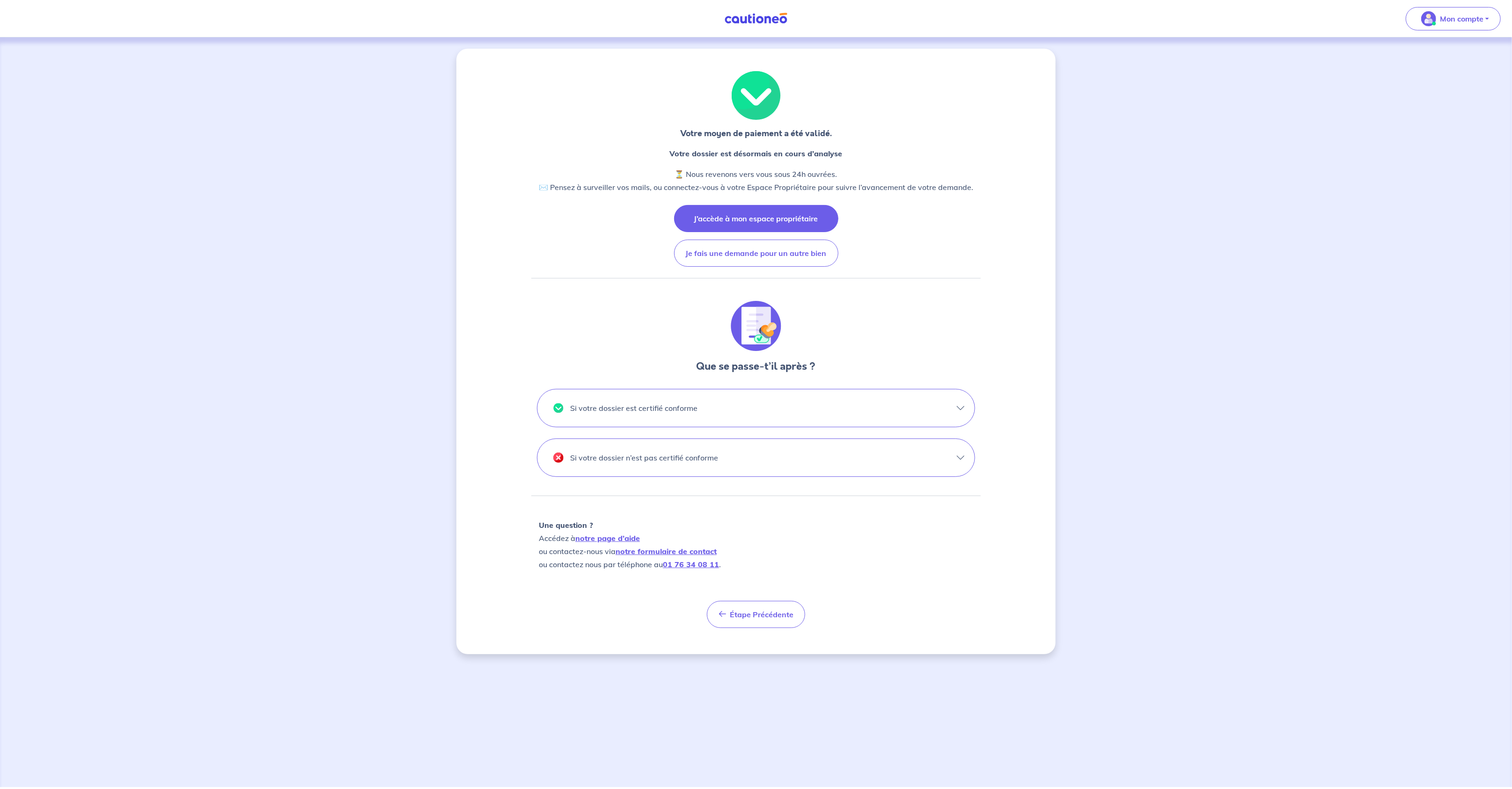
click at [745, 218] on button "J’accède à mon espace propriétaire" at bounding box center [756, 218] width 164 height 27
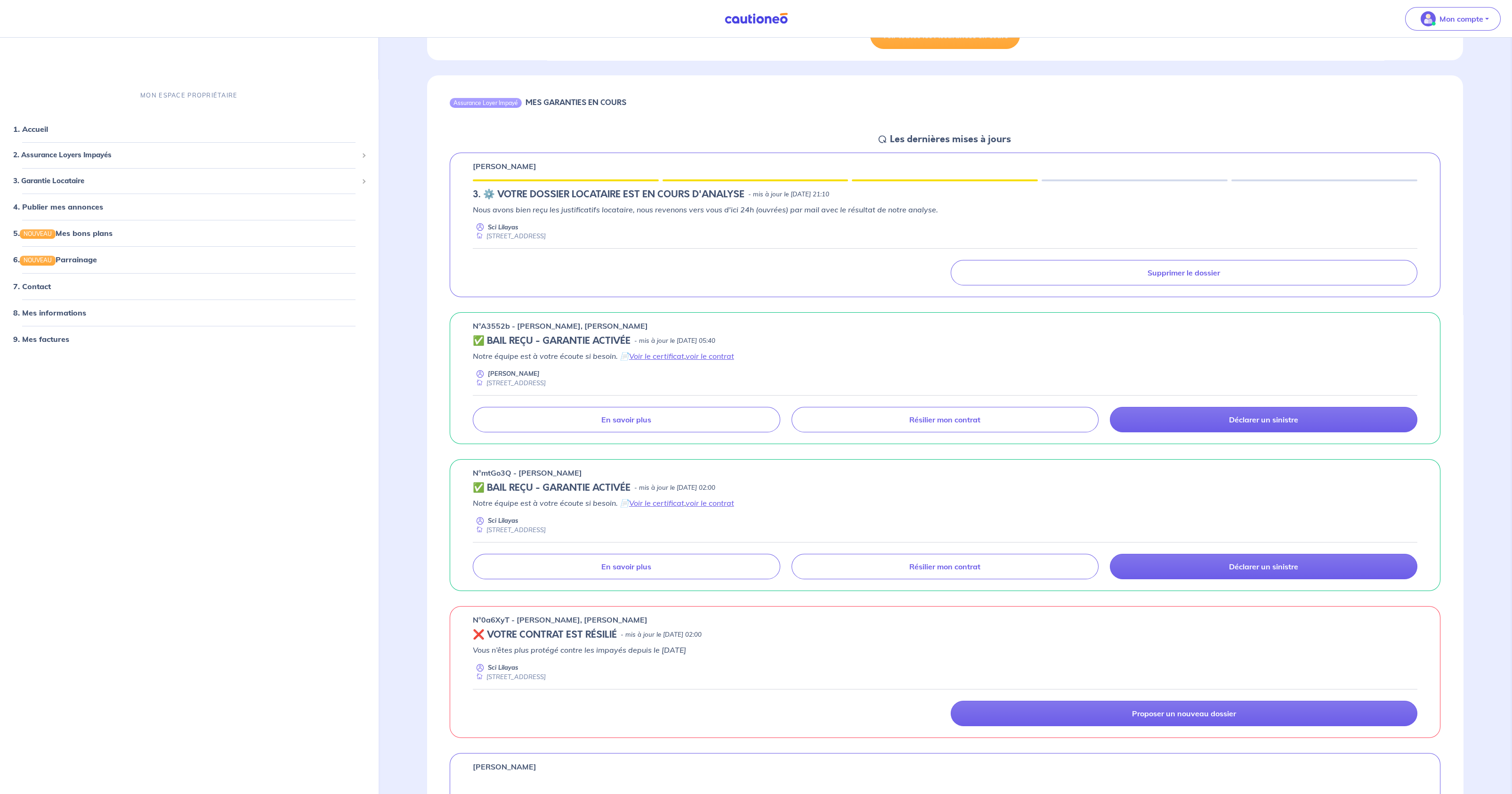
scroll to position [476, 0]
